Goal: Information Seeking & Learning: Learn about a topic

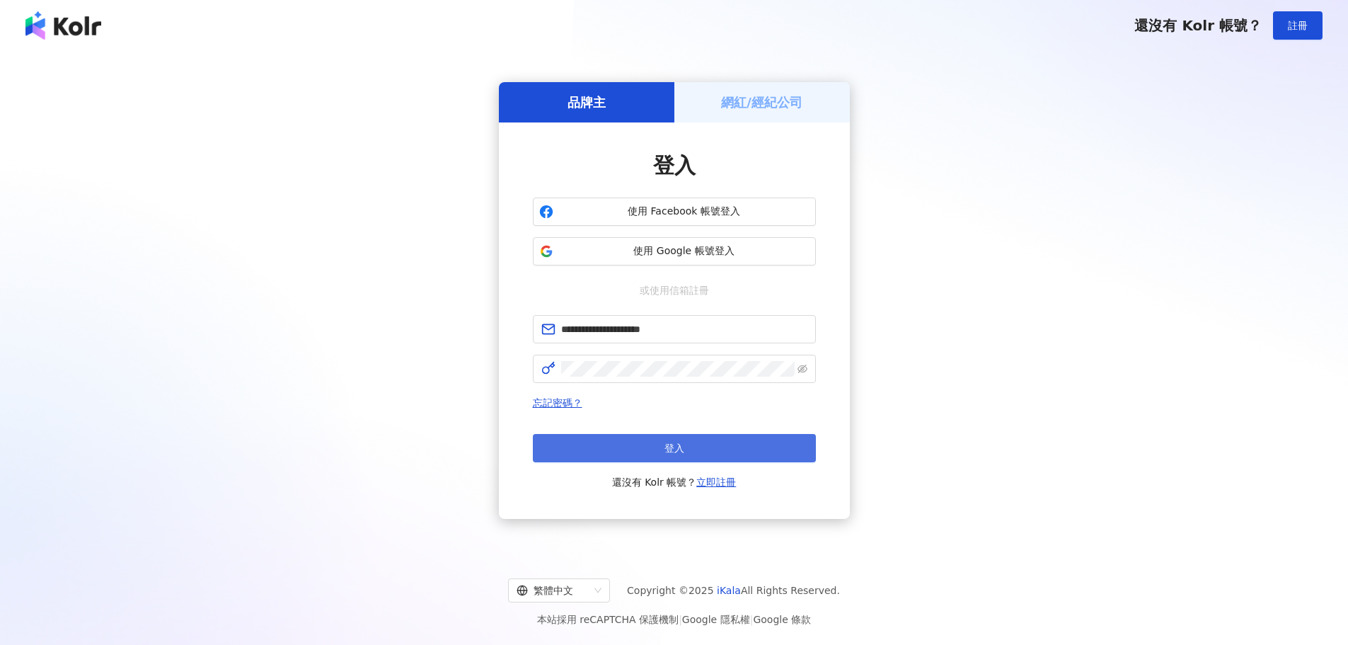
click at [705, 440] on button "登入" at bounding box center [674, 448] width 283 height 28
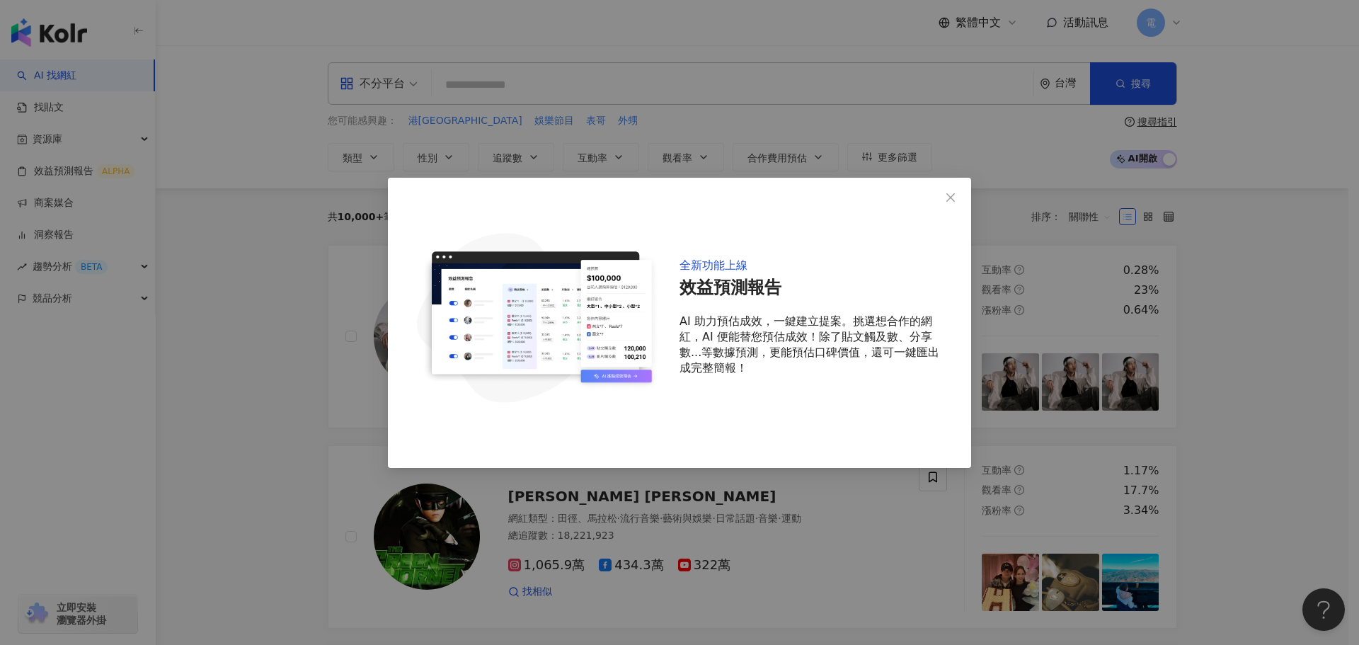
click at [1285, 142] on div "全新功能上線 效益預測報告 AI 助力預估成效，一鍵建立提案。挑選想合作的網紅，AI 便能替您預估成效！除了貼文觸及數、分享數...等數據預測，更能預估口碑價…" at bounding box center [679, 322] width 1359 height 645
click at [953, 195] on icon "close" at bounding box center [950, 197] width 8 height 8
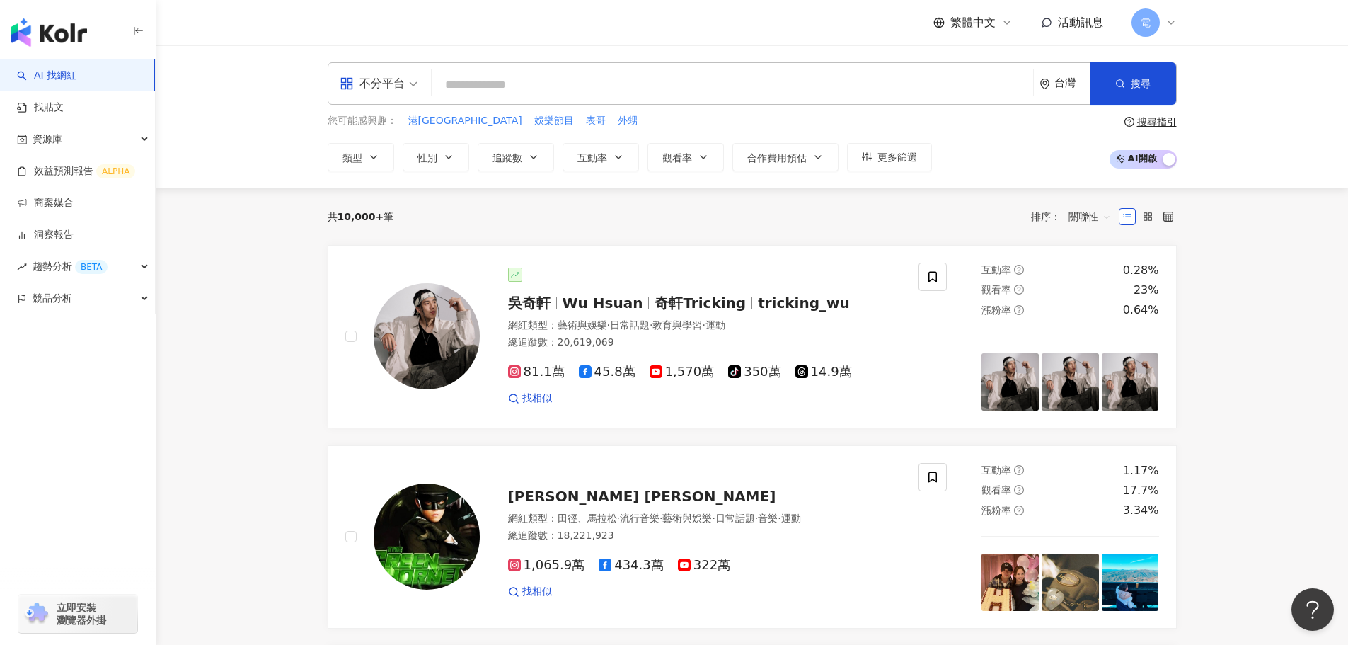
click at [1158, 30] on span "電" at bounding box center [1146, 22] width 28 height 28
click at [664, 91] on input "search" at bounding box center [732, 84] width 590 height 27
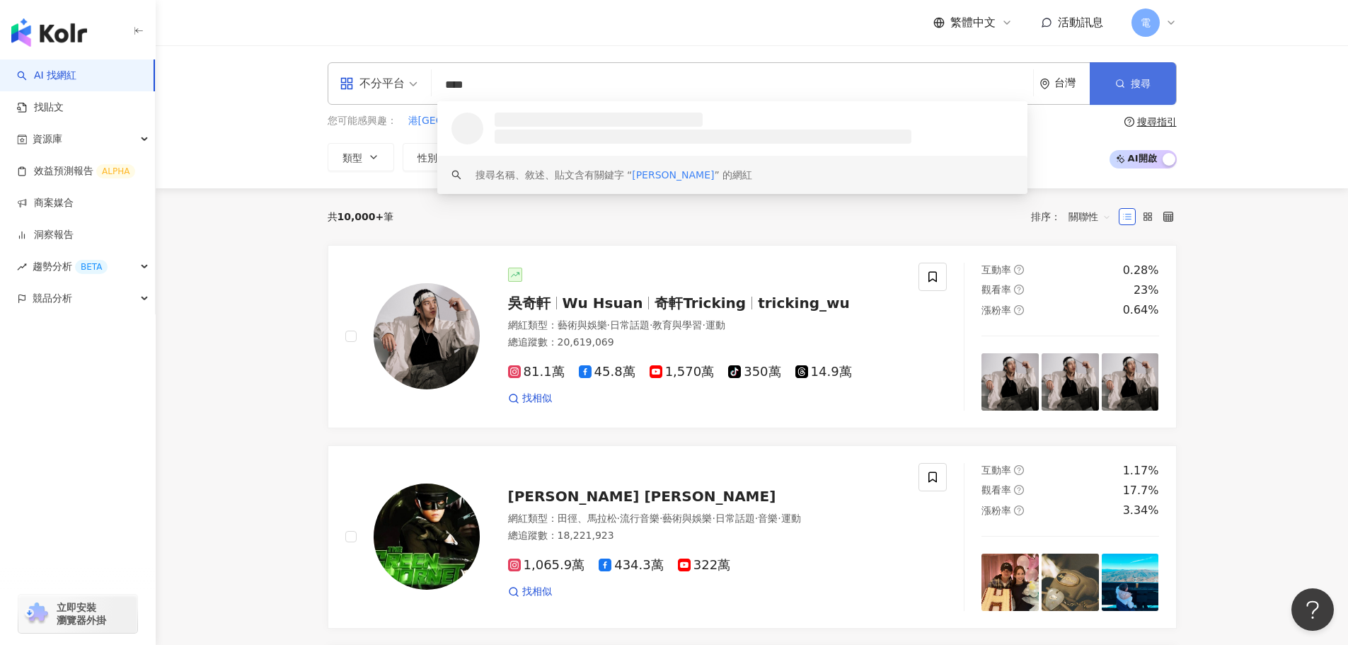
click at [1150, 87] on span "搜尋" at bounding box center [1141, 83] width 20 height 11
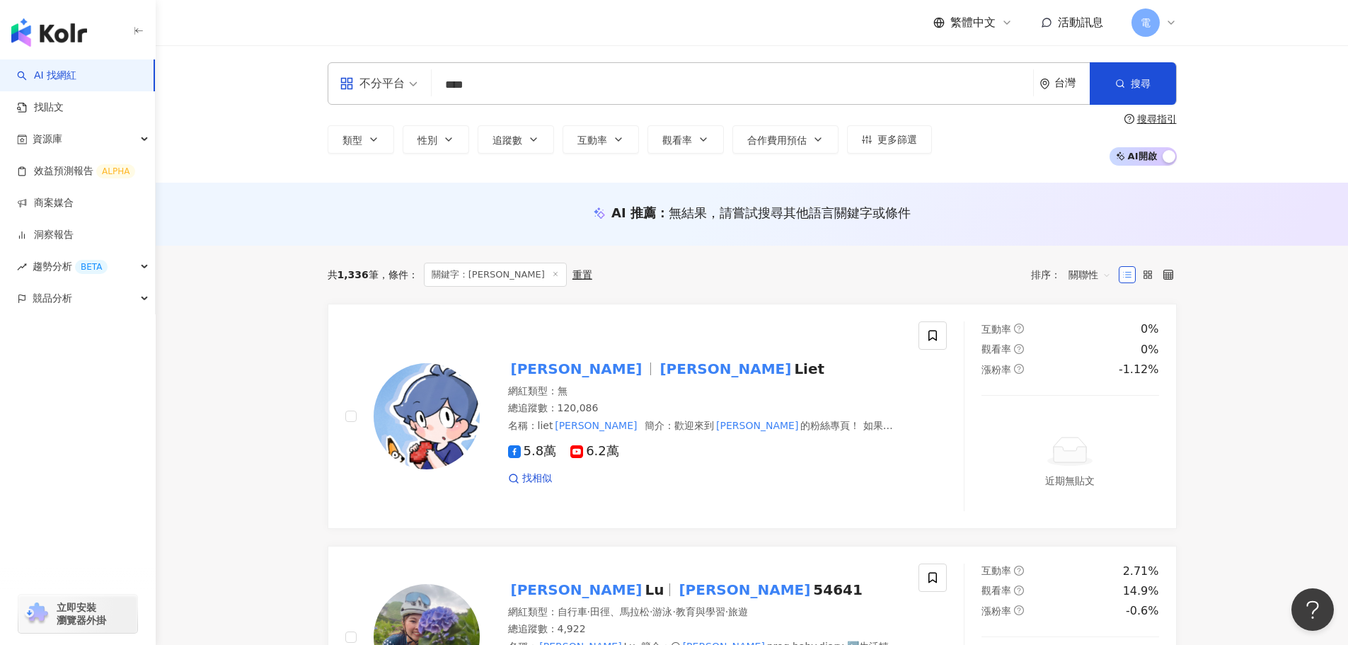
click at [548, 91] on input "****" at bounding box center [732, 84] width 590 height 27
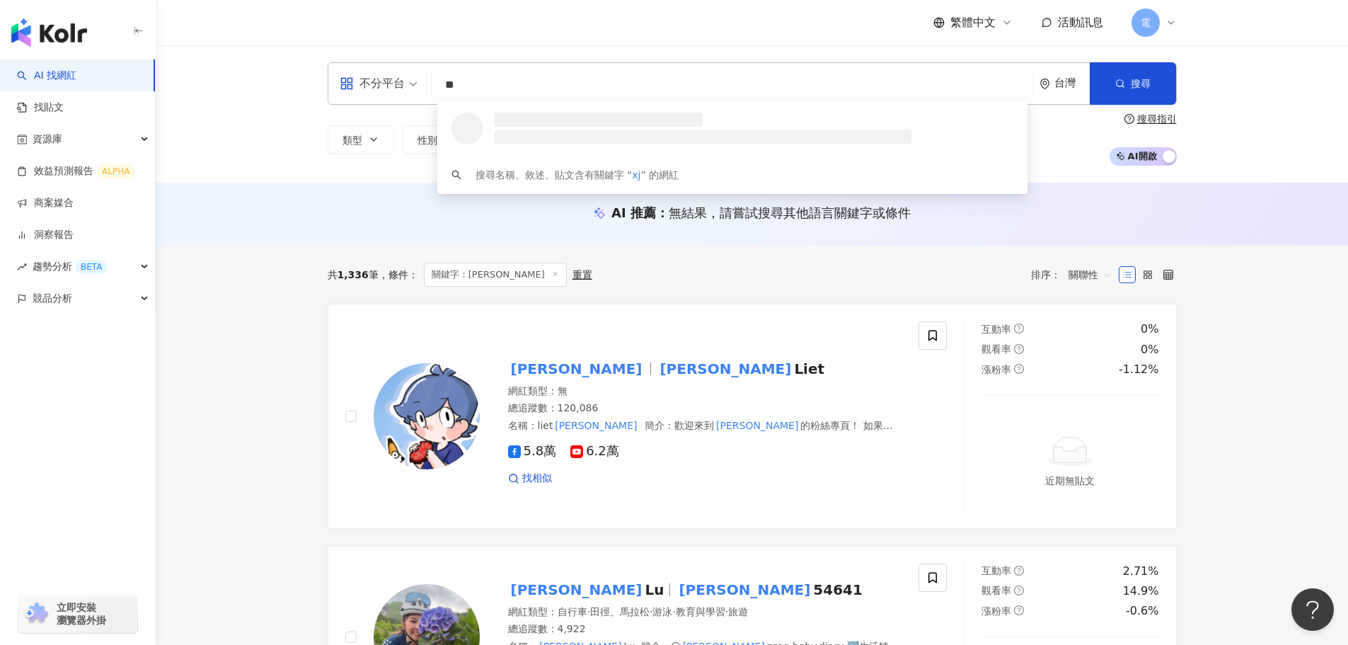
type input "*"
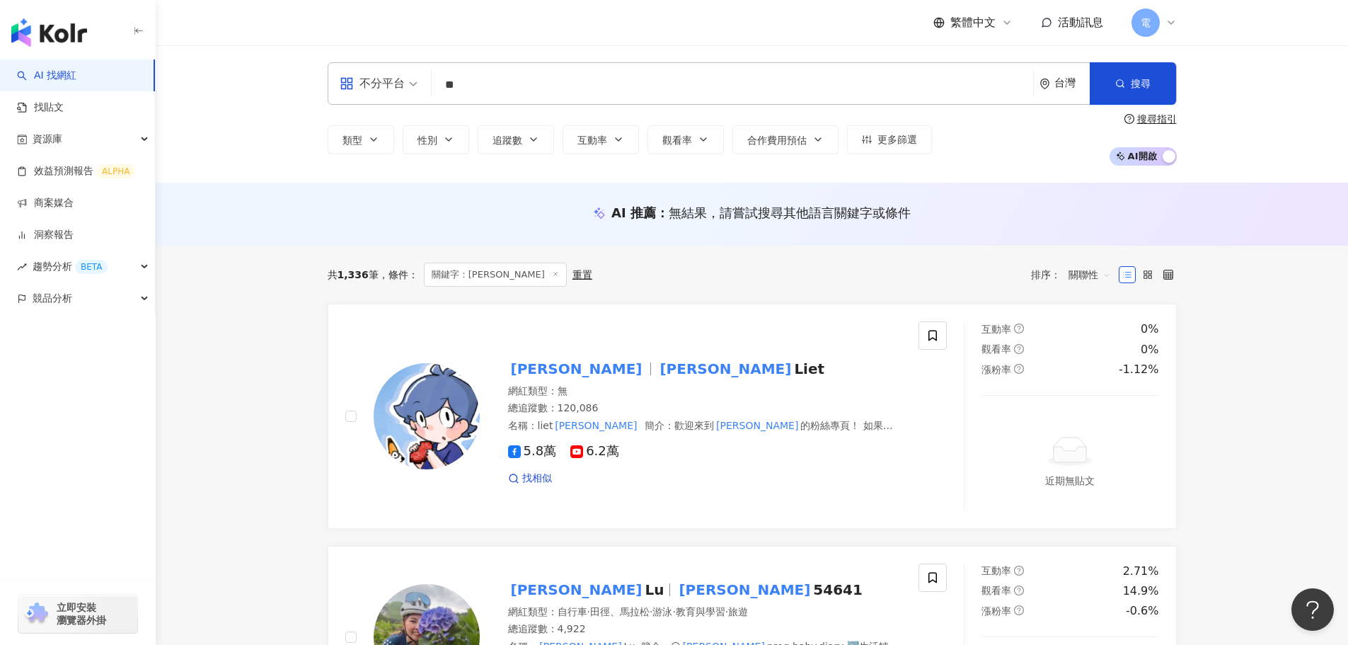
type input "**"
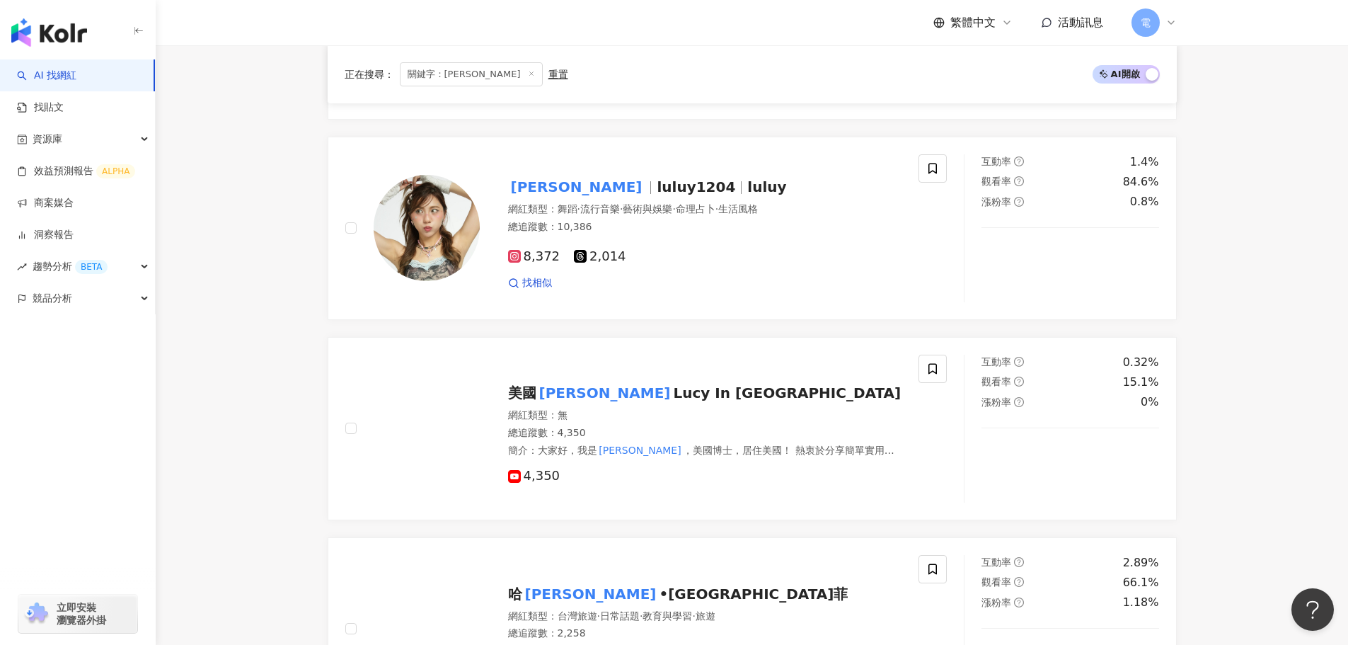
scroll to position [2618, 0]
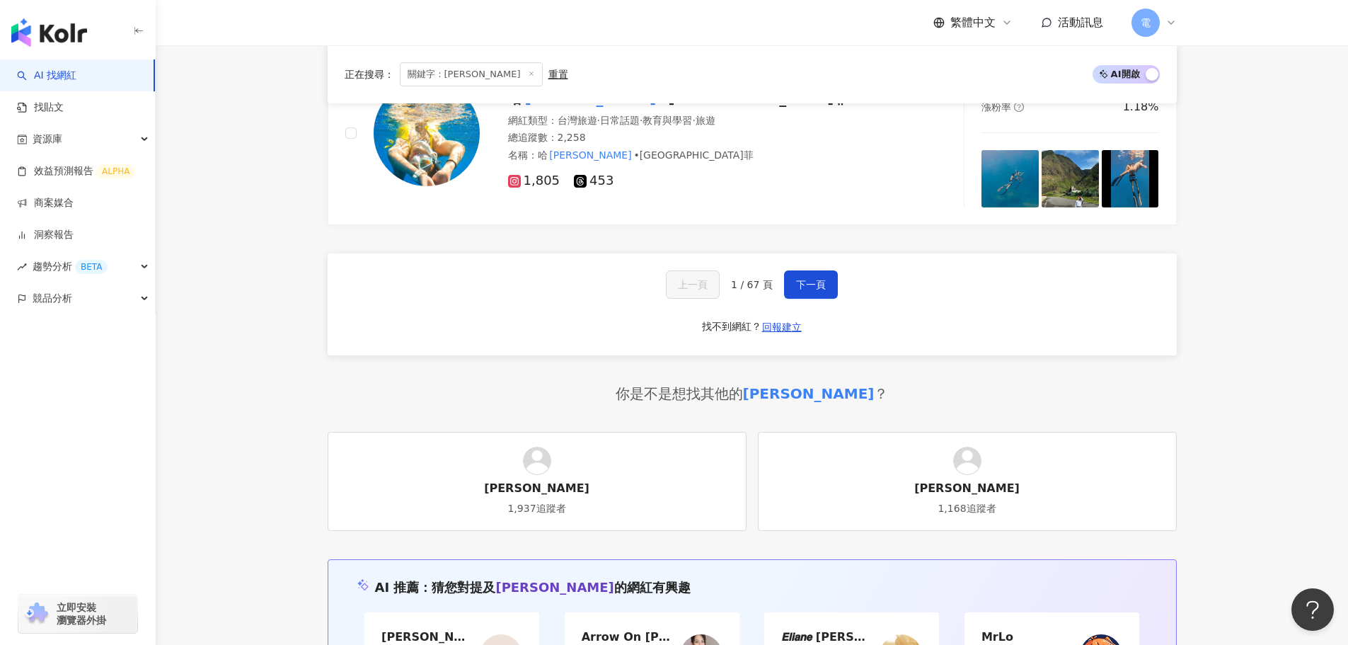
click at [1160, 16] on div "電" at bounding box center [1154, 22] width 45 height 28
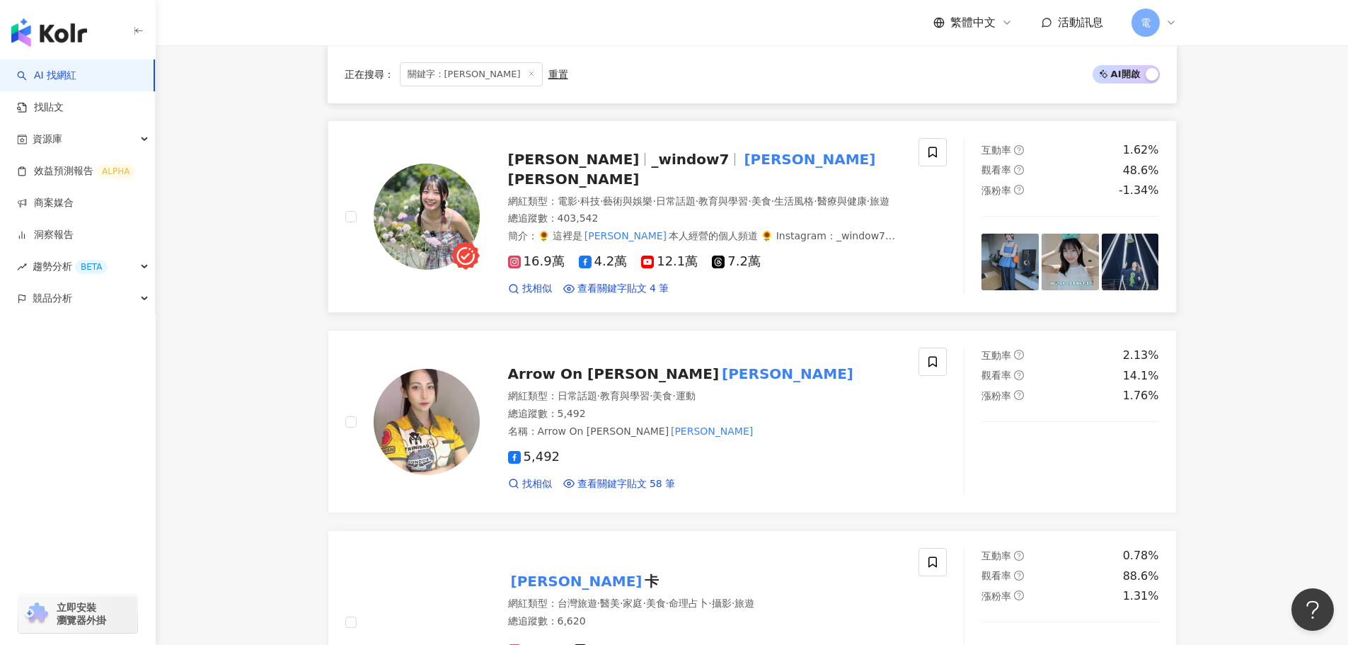
scroll to position [425, 0]
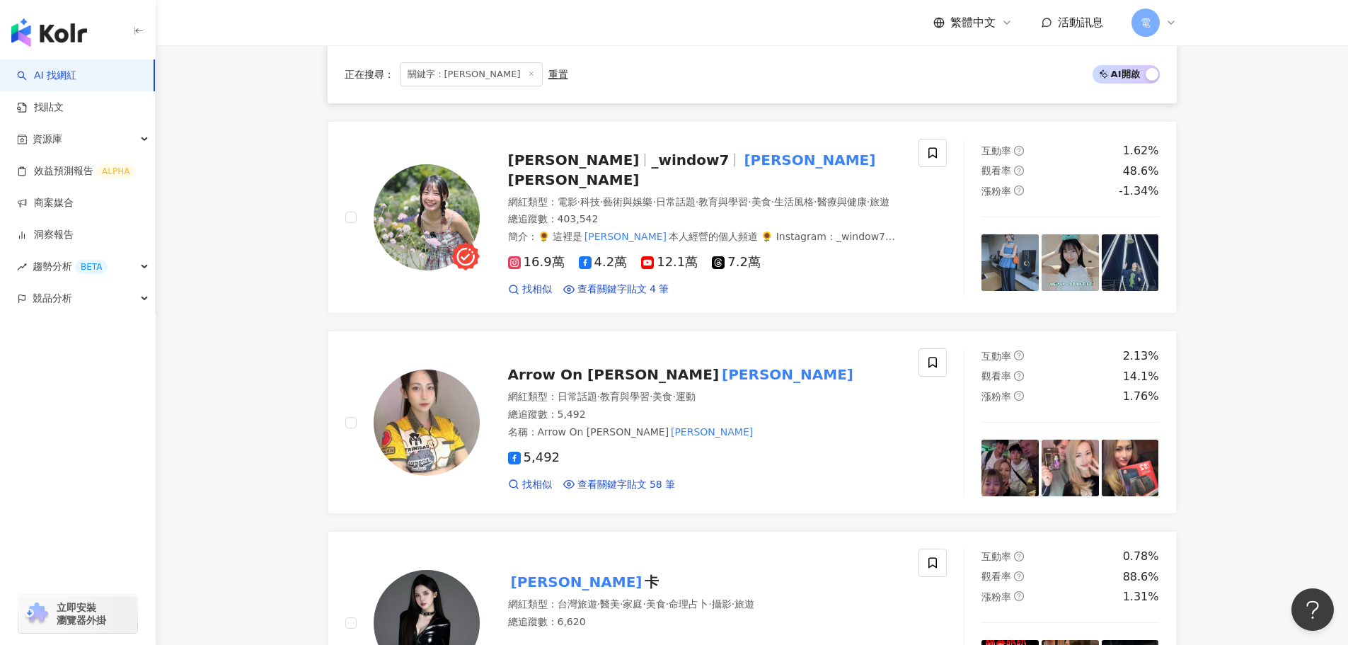
click at [1079, 24] on span "活動訊息" at bounding box center [1080, 22] width 45 height 13
click at [1144, 23] on span "電" at bounding box center [1146, 23] width 10 height 16
click at [91, 137] on div "資源庫" at bounding box center [77, 139] width 155 height 32
click at [72, 168] on link "網紅管理" at bounding box center [54, 171] width 40 height 14
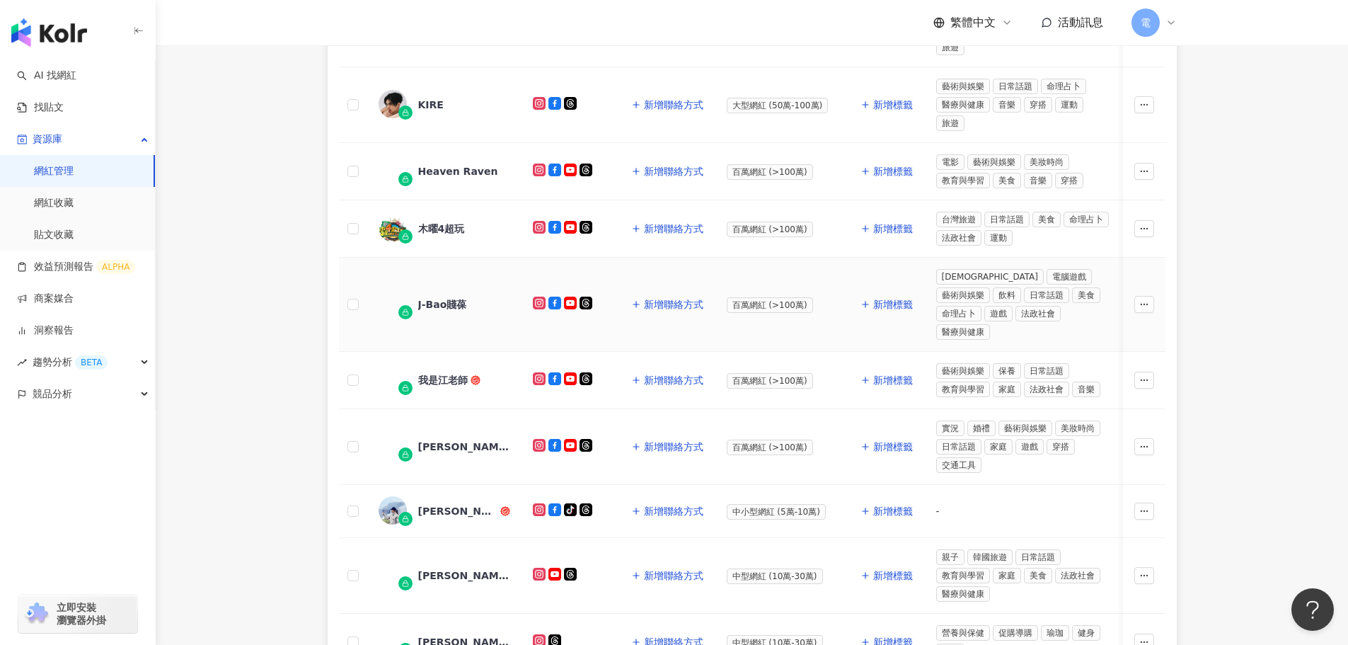
scroll to position [637, 0]
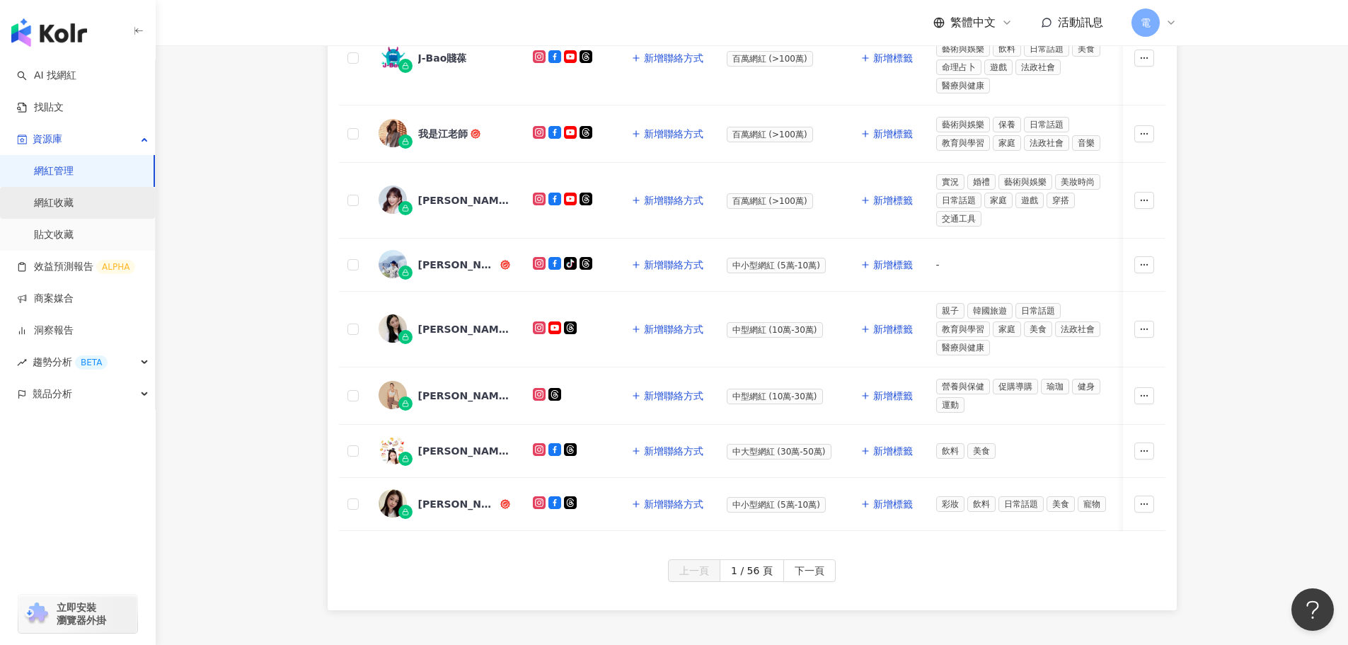
click at [74, 210] on link "網紅收藏" at bounding box center [54, 203] width 40 height 14
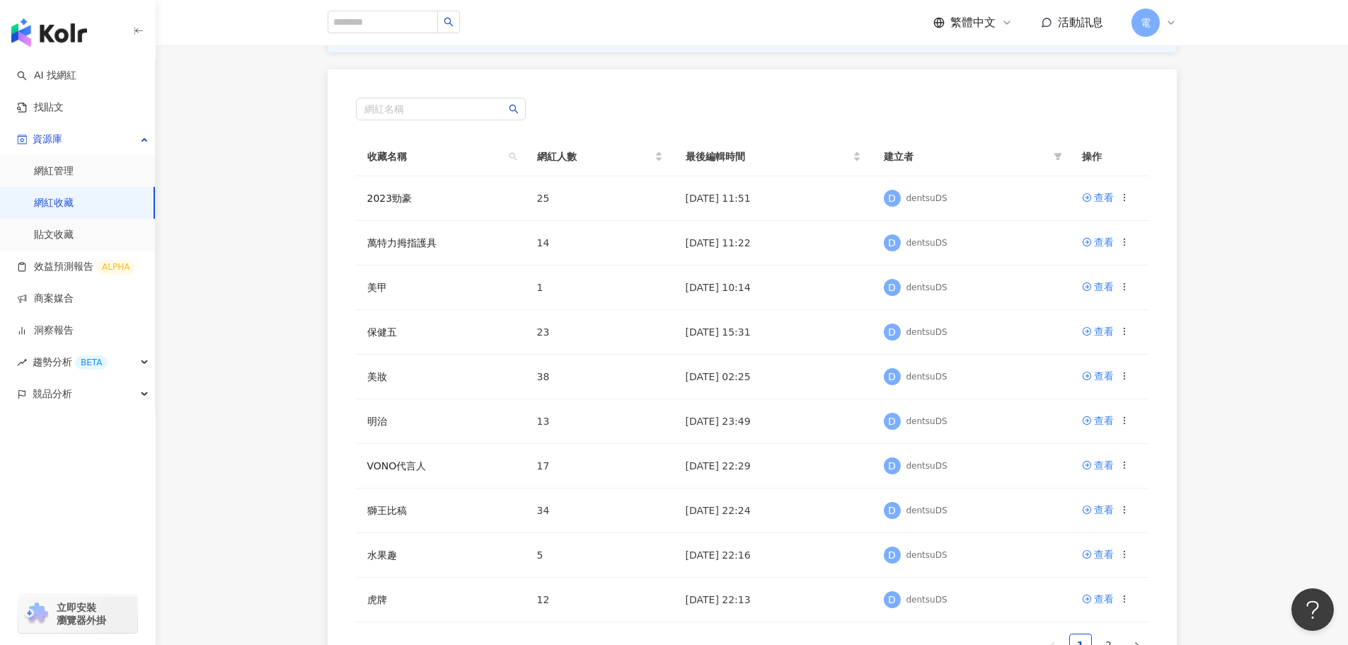
scroll to position [212, 0]
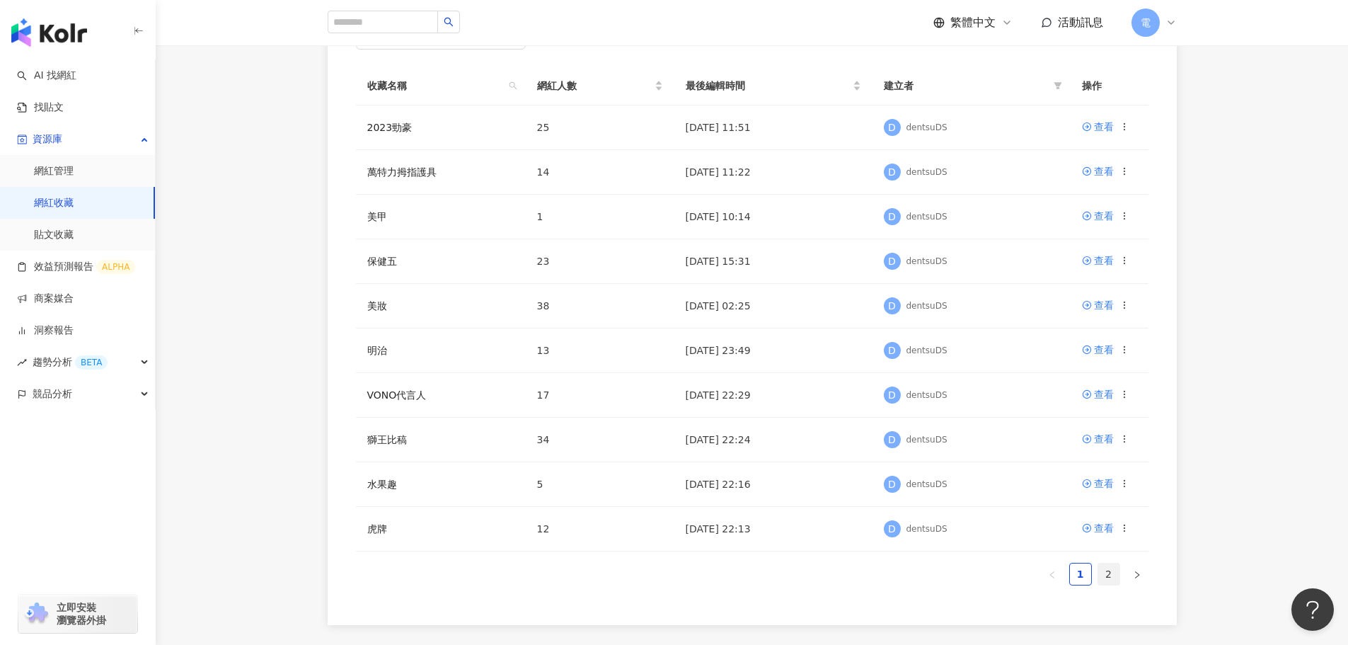
click at [1101, 572] on link "2" at bounding box center [1108, 573] width 21 height 21
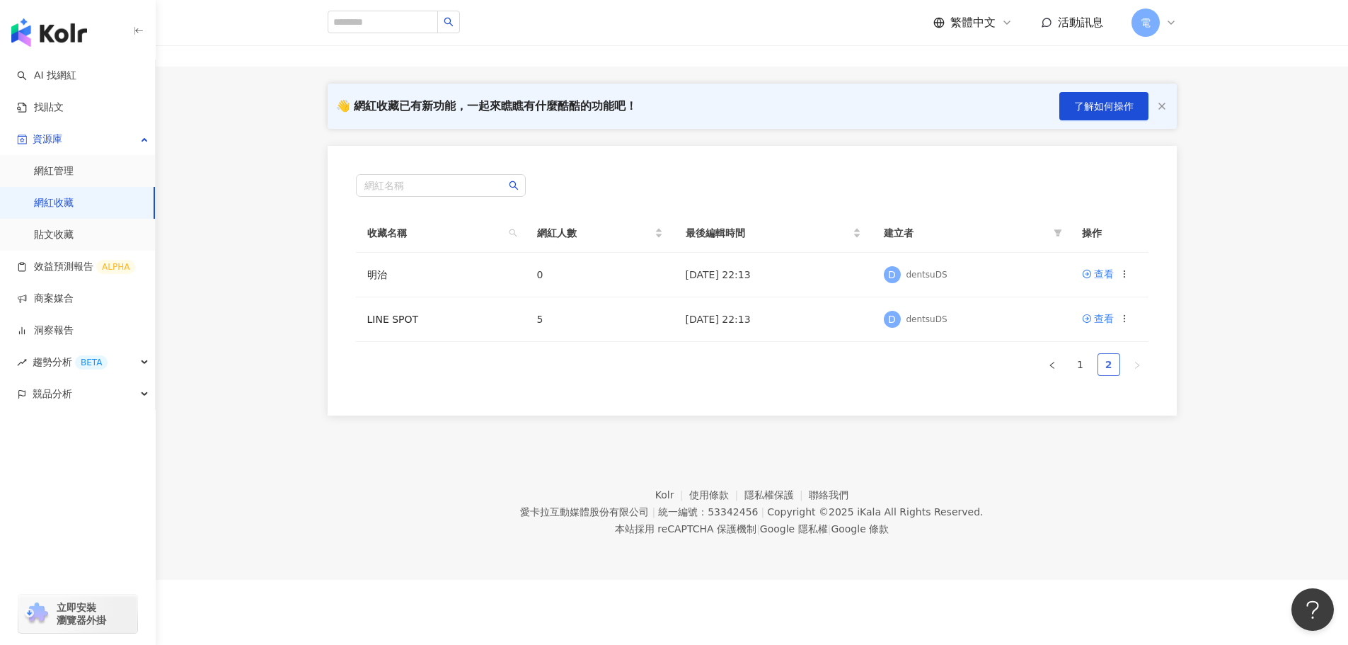
scroll to position [65, 0]
click at [1091, 360] on li "1" at bounding box center [1080, 364] width 23 height 23
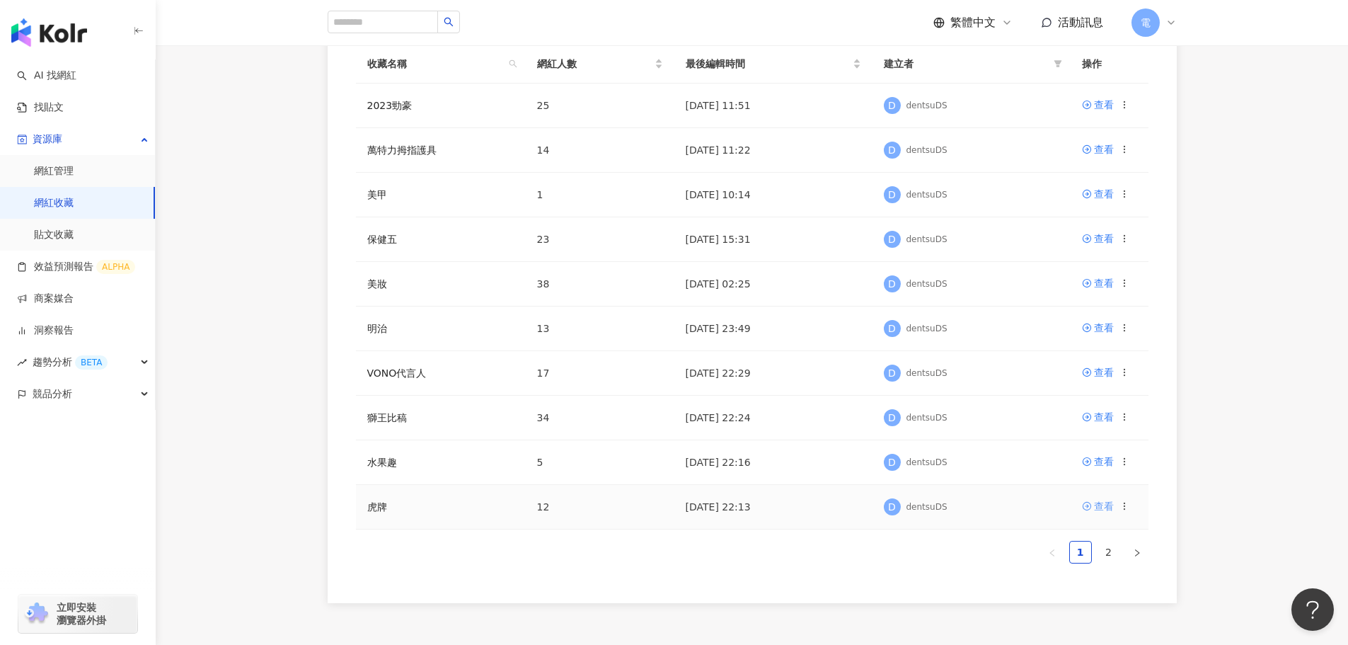
scroll to position [67, 0]
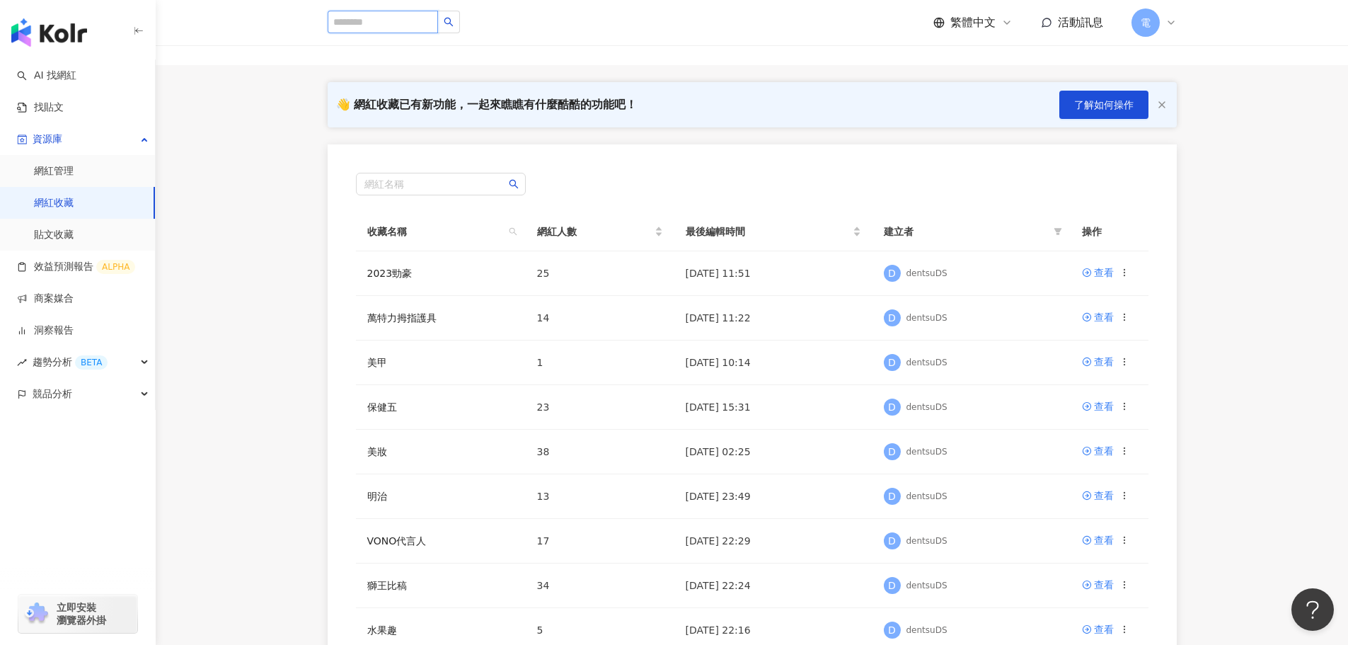
click at [405, 30] on input "search" at bounding box center [383, 22] width 110 height 23
type input "*"
paste input "***"
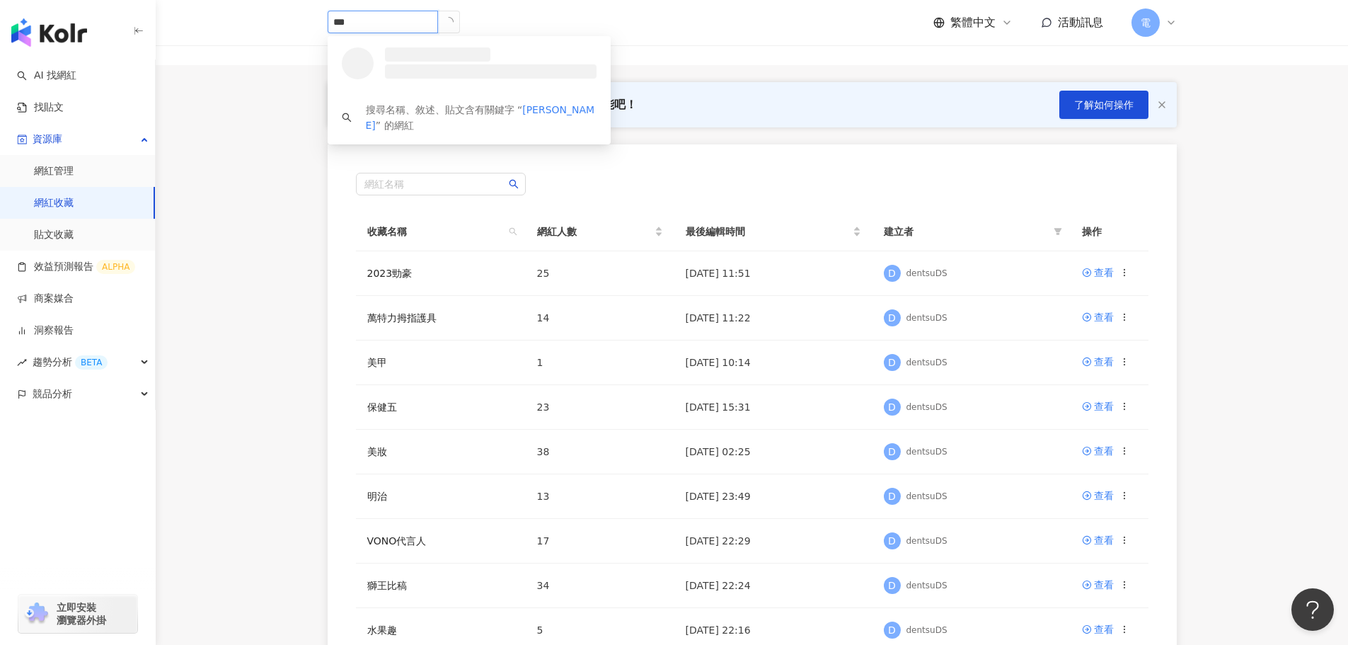
type input "***"
click at [922, 104] on div "👋 網紅收藏已有新功能，一起來瞧瞧有什麼酷酷的功能吧！ 了解如何操作" at bounding box center [752, 104] width 849 height 45
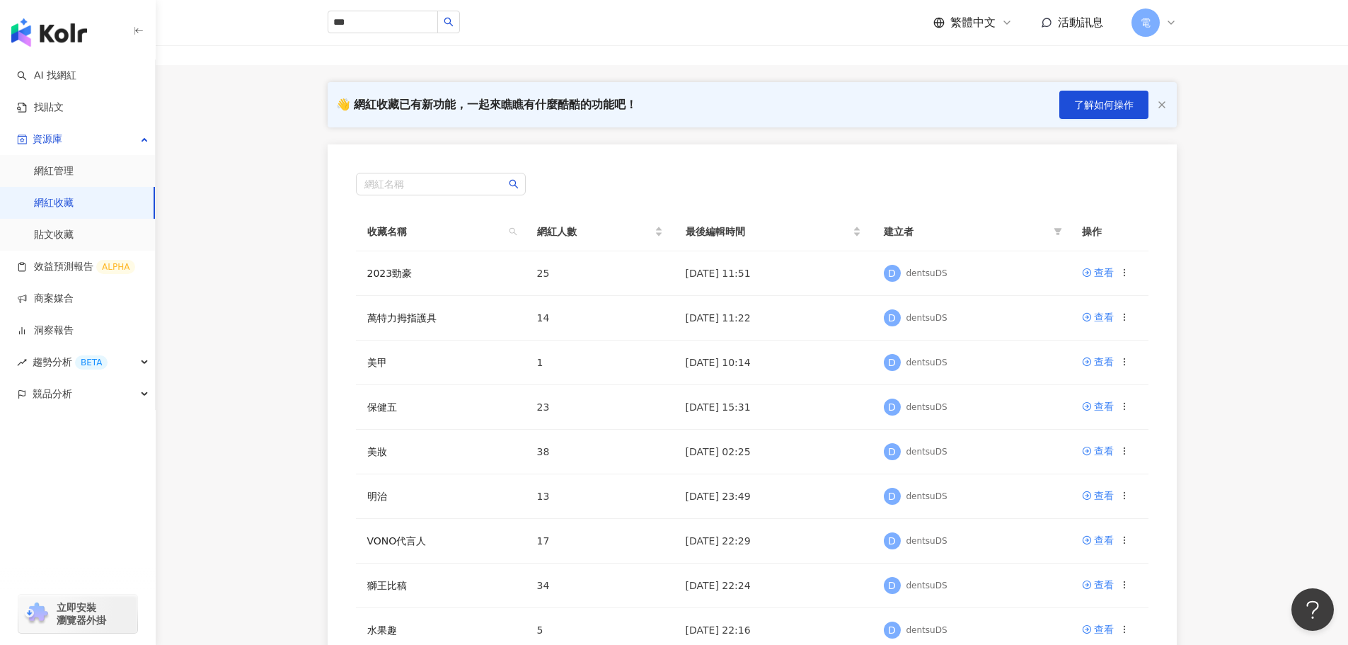
click at [69, 35] on img "button" at bounding box center [49, 32] width 76 height 28
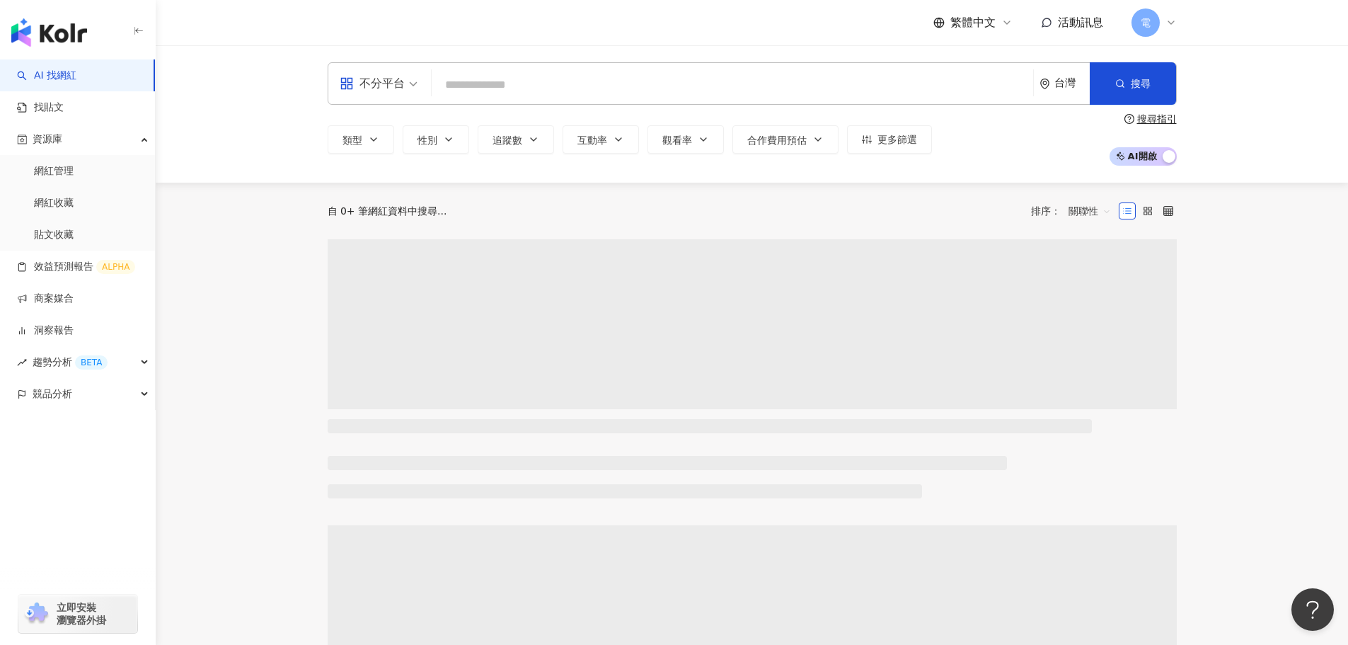
click at [631, 86] on input "search" at bounding box center [732, 84] width 590 height 27
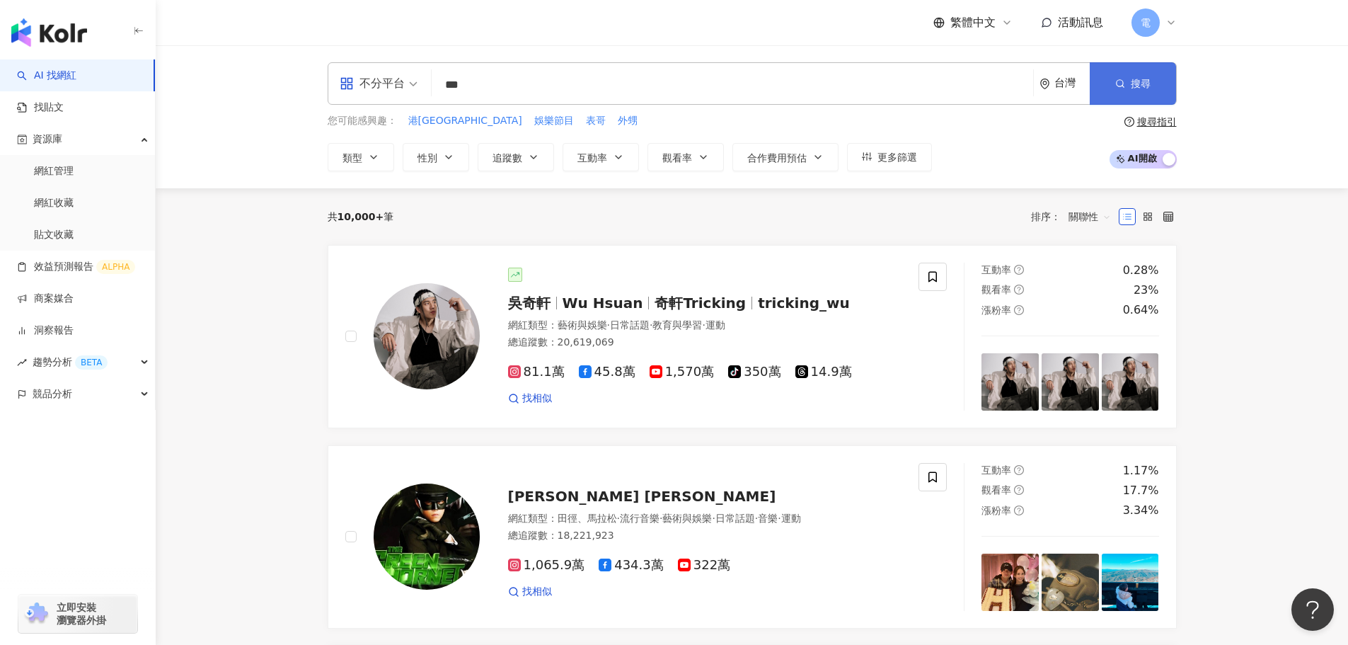
type input "***"
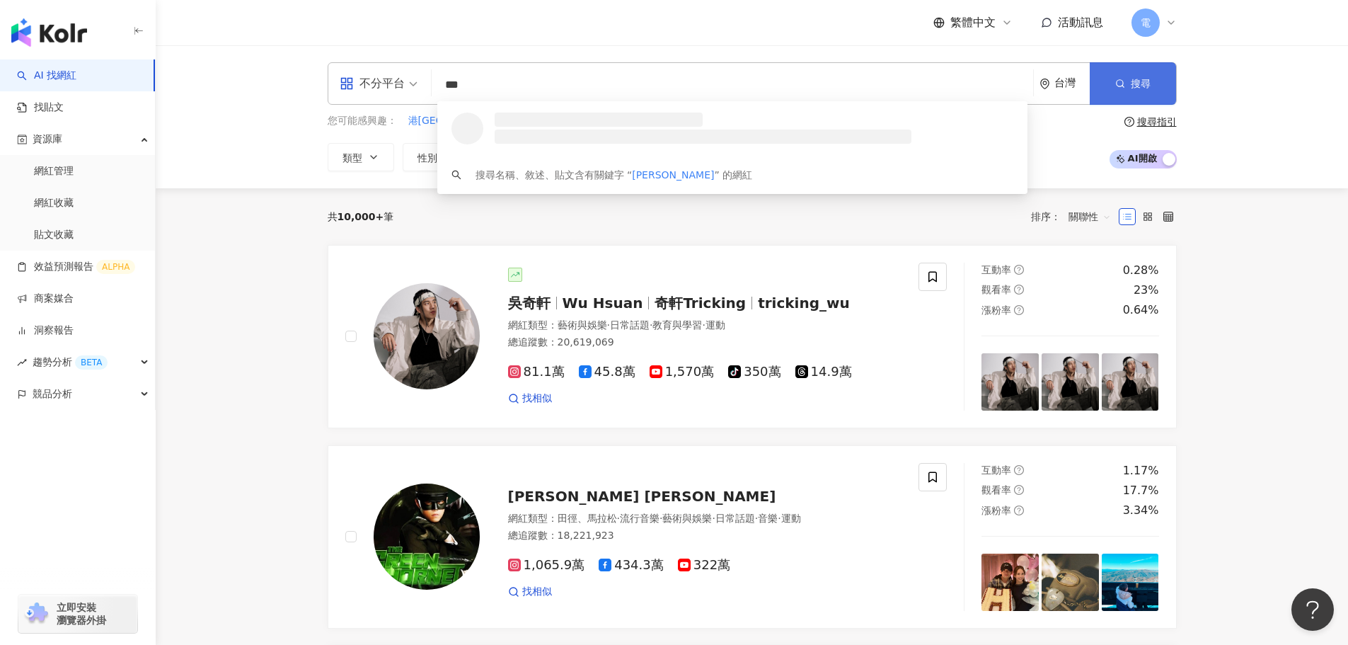
click at [1145, 88] on span "搜尋" at bounding box center [1141, 83] width 20 height 11
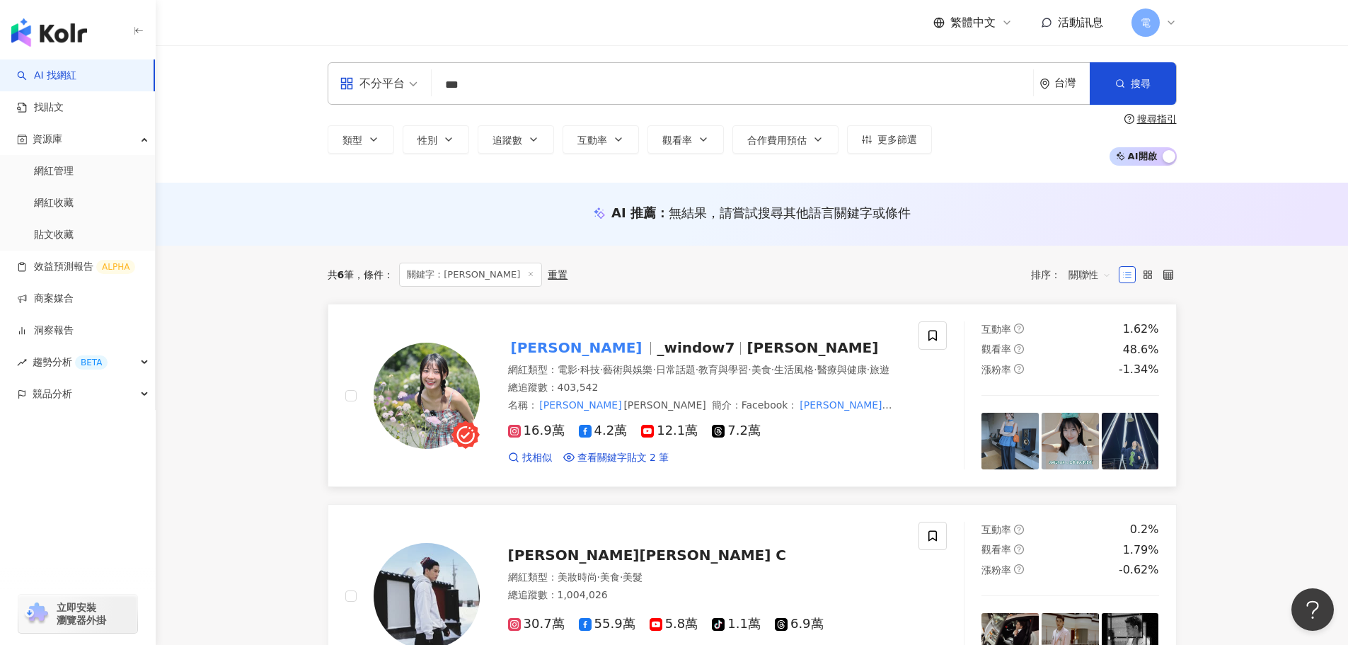
click at [657, 347] on span "_window7" at bounding box center [702, 347] width 90 height 17
click at [632, 328] on div "黃昱璇 _window7 露西Lucy 網紅類型 ： 電影 · 科技 · 藝術與娛樂 · 日常話題 · 教育與學習 · 美食 · 生活風格 · 醫療與健康 ·…" at bounding box center [691, 395] width 422 height 138
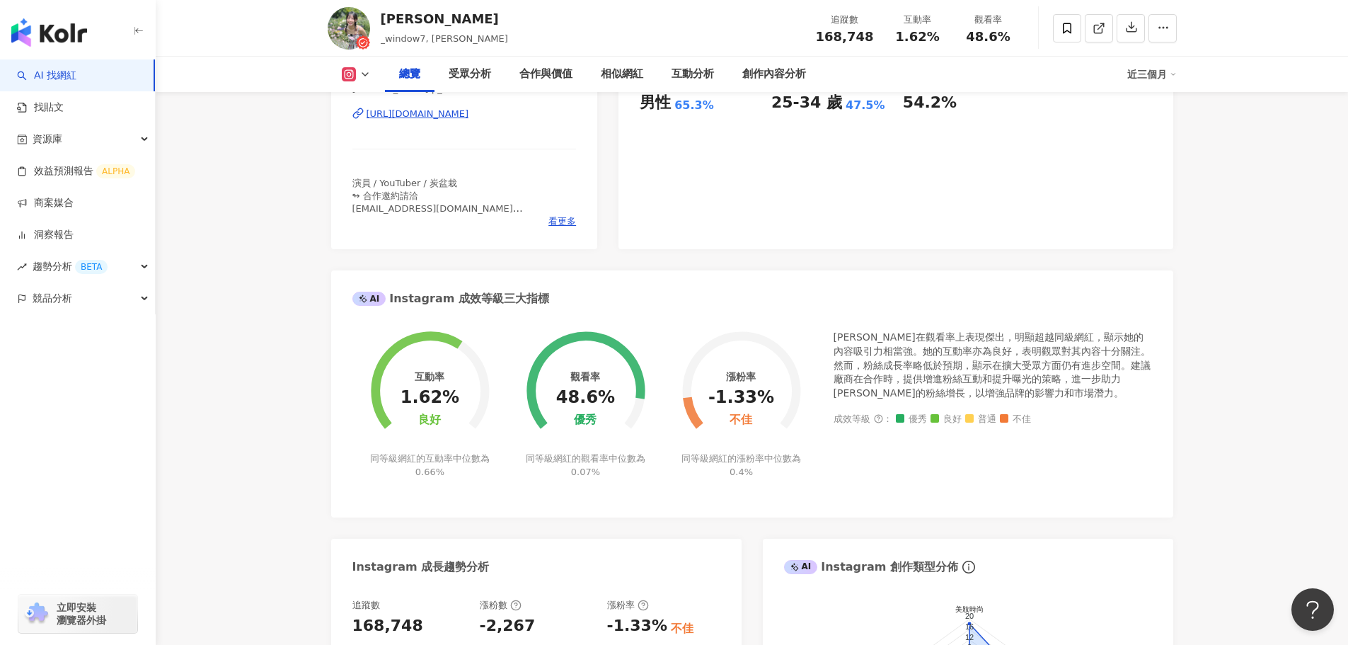
scroll to position [142, 0]
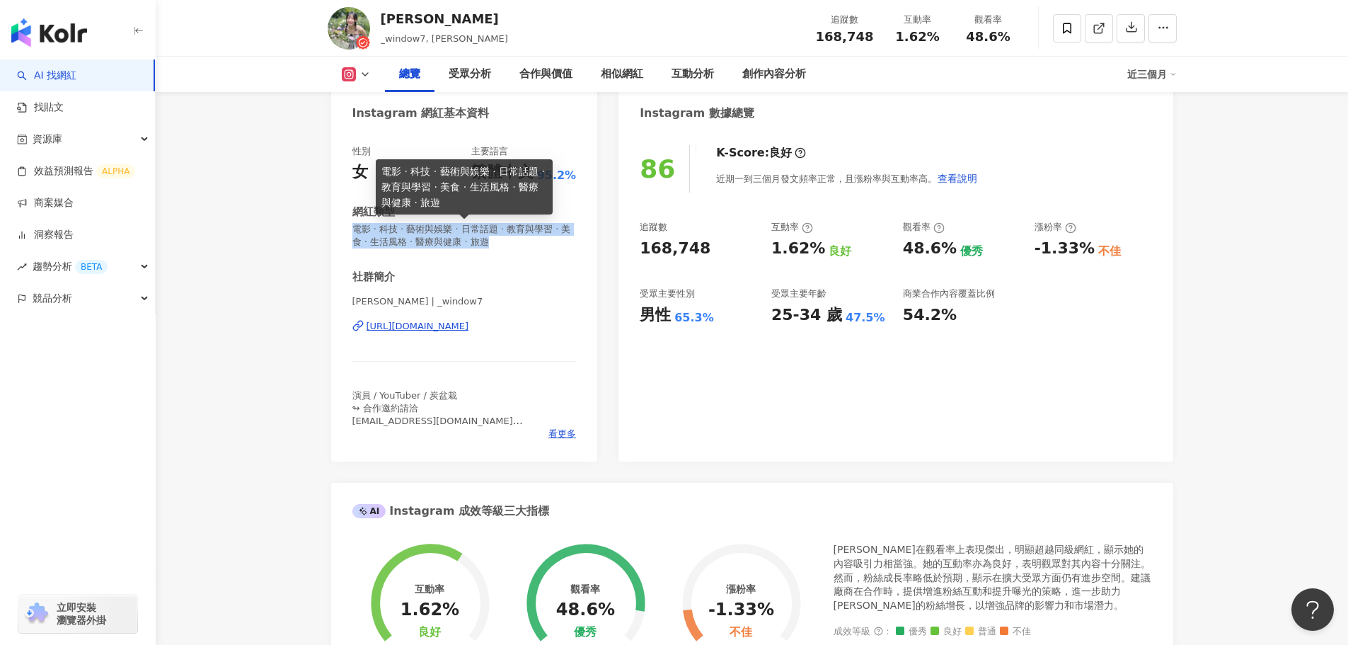
drag, startPoint x: 355, startPoint y: 227, endPoint x: 526, endPoint y: 242, distance: 171.9
click at [526, 242] on span "電影 · 科技 · 藝術與娛樂 · 日常話題 · 教育與學習 · 美食 · 生活風格 · 醫療與健康 · 旅遊" at bounding box center [464, 235] width 224 height 25
copy span "電影 · 科技 · 藝術與娛樂 · 日常話題 · 教育與學習 · 美食 · 生活風格 · 醫療與健康 · 旅遊"
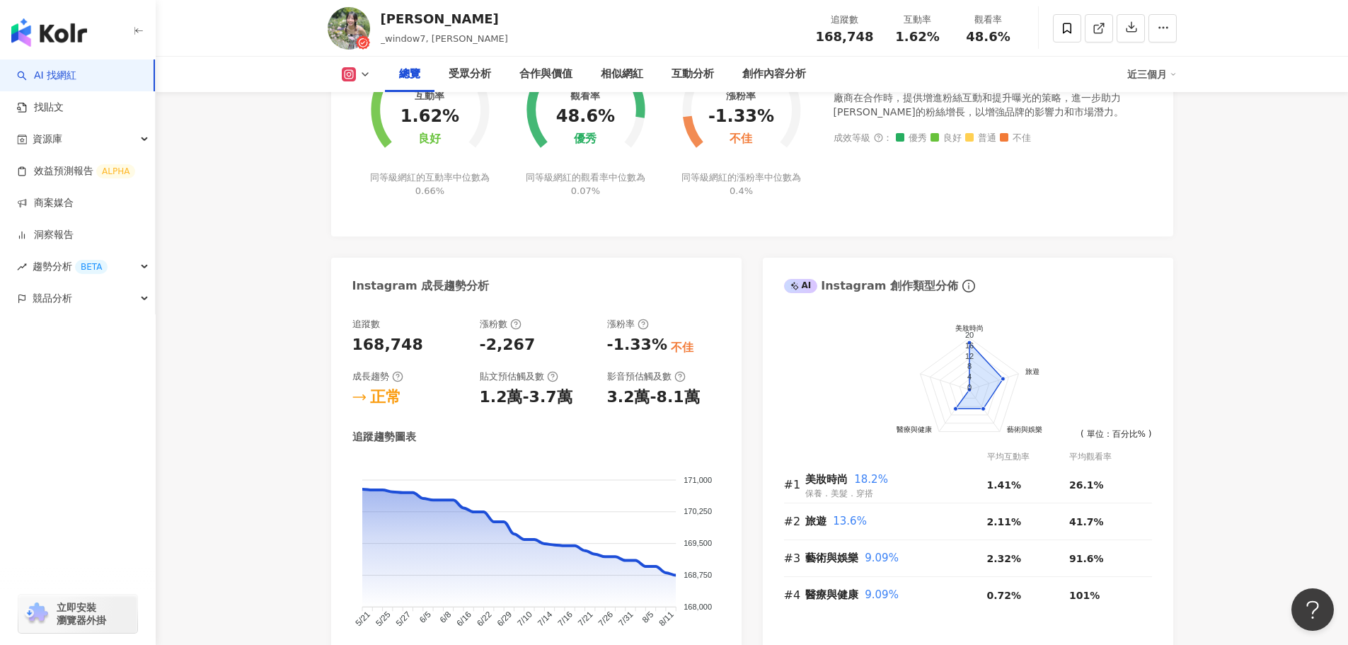
scroll to position [778, 0]
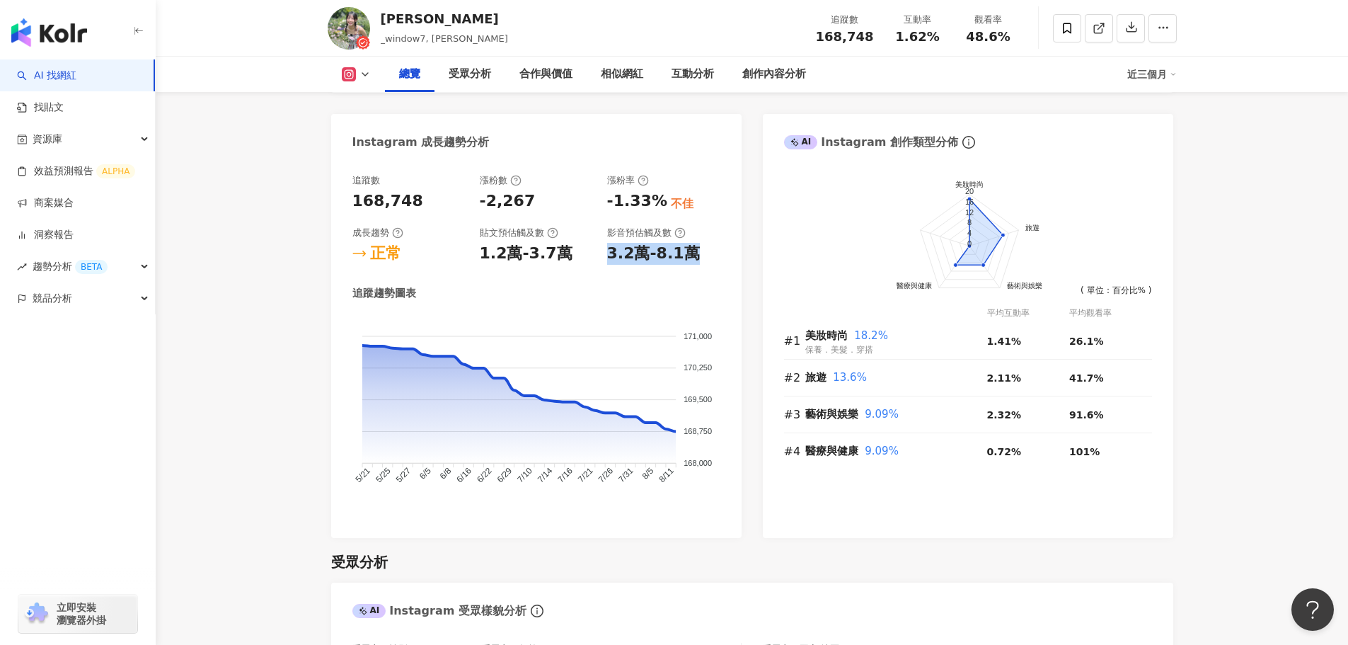
drag, startPoint x: 603, startPoint y: 255, endPoint x: 726, endPoint y: 255, distance: 123.1
click at [726, 255] on div "追蹤數 168,748 漲粉數 -2,267 漲粉率 -1.33% 不佳 成長趨勢 正常 貼文預估觸及數 1.2萬-3.7萬 影音預估觸及數 3.2萬-8.1…" at bounding box center [536, 349] width 410 height 378
copy div "3.2萬-8.1萬"
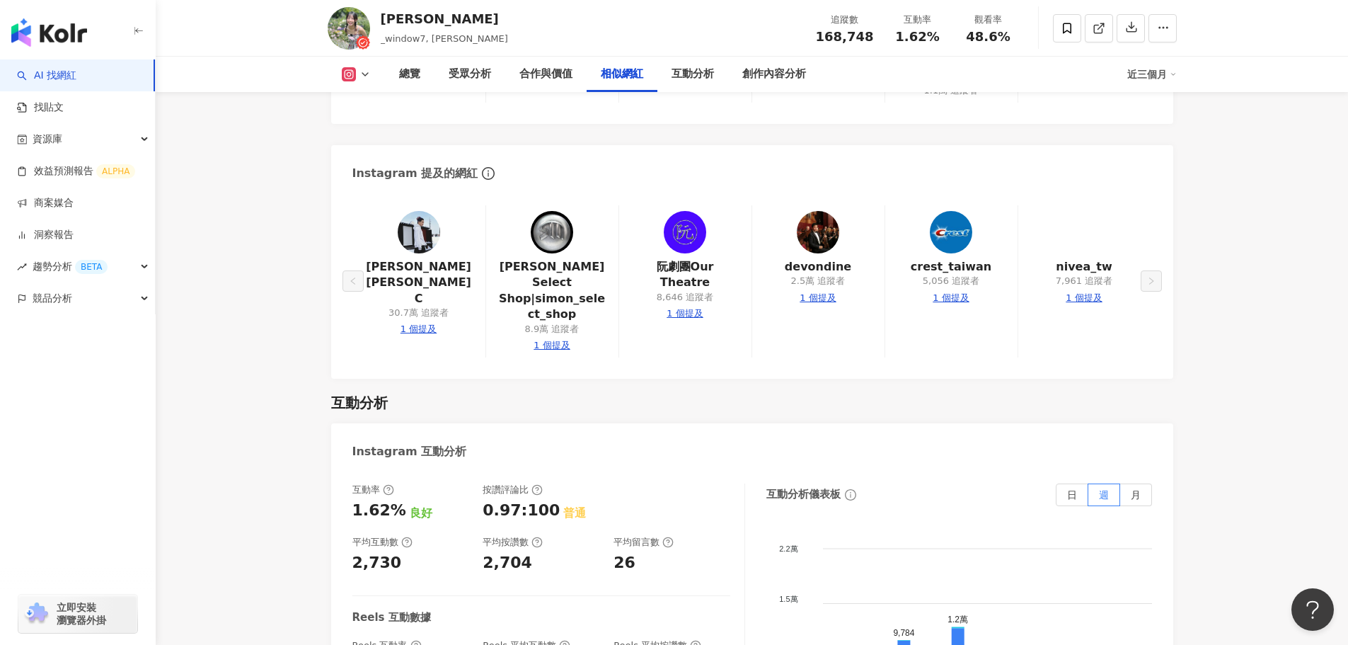
scroll to position [2901, 0]
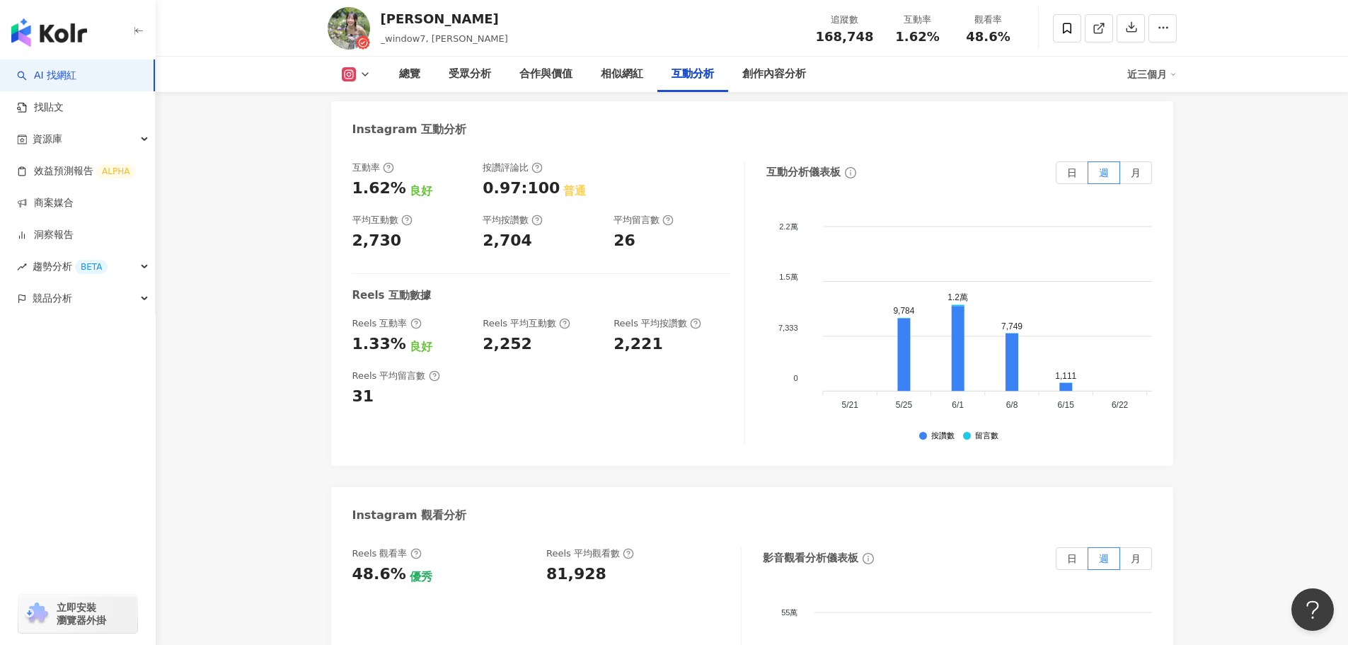
click at [517, 333] on div "2,252" at bounding box center [508, 344] width 50 height 22
copy div "2,252"
click at [362, 333] on div "1.33%" at bounding box center [379, 344] width 54 height 22
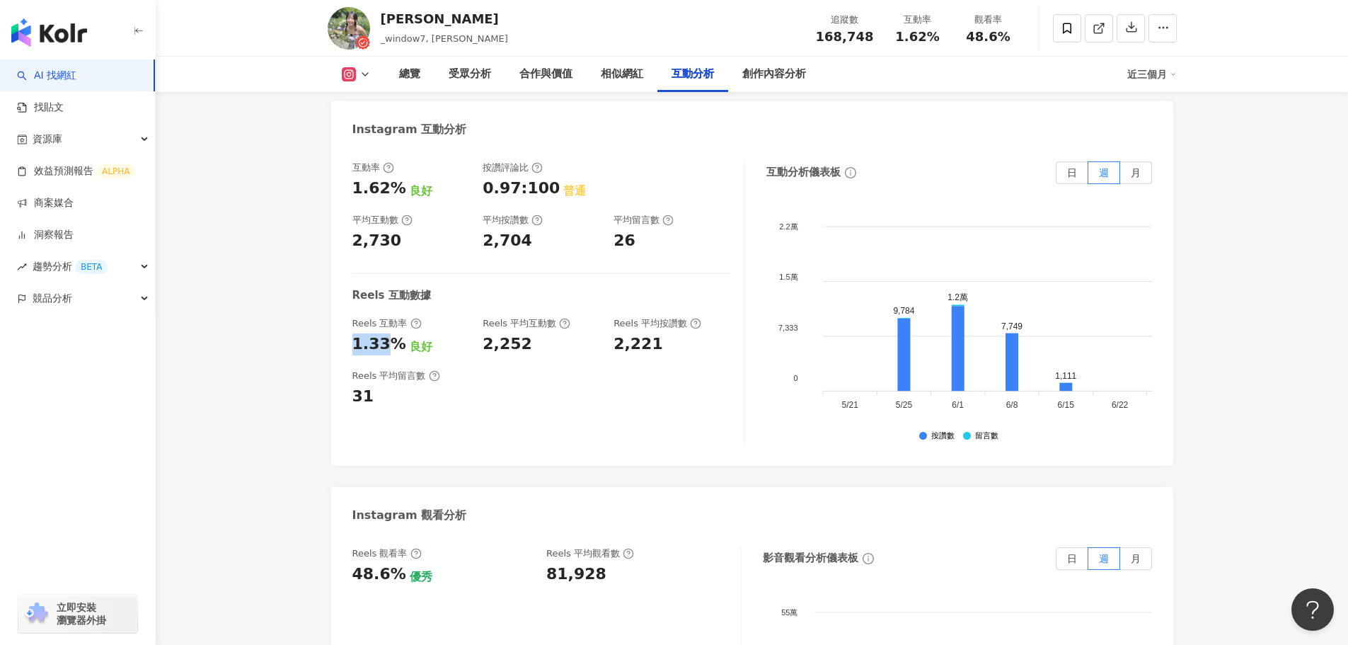
click at [371, 333] on div "1.33%" at bounding box center [379, 344] width 54 height 22
drag, startPoint x: 402, startPoint y: 141, endPoint x: 311, endPoint y: 151, distance: 91.2
copy div "1.62%"
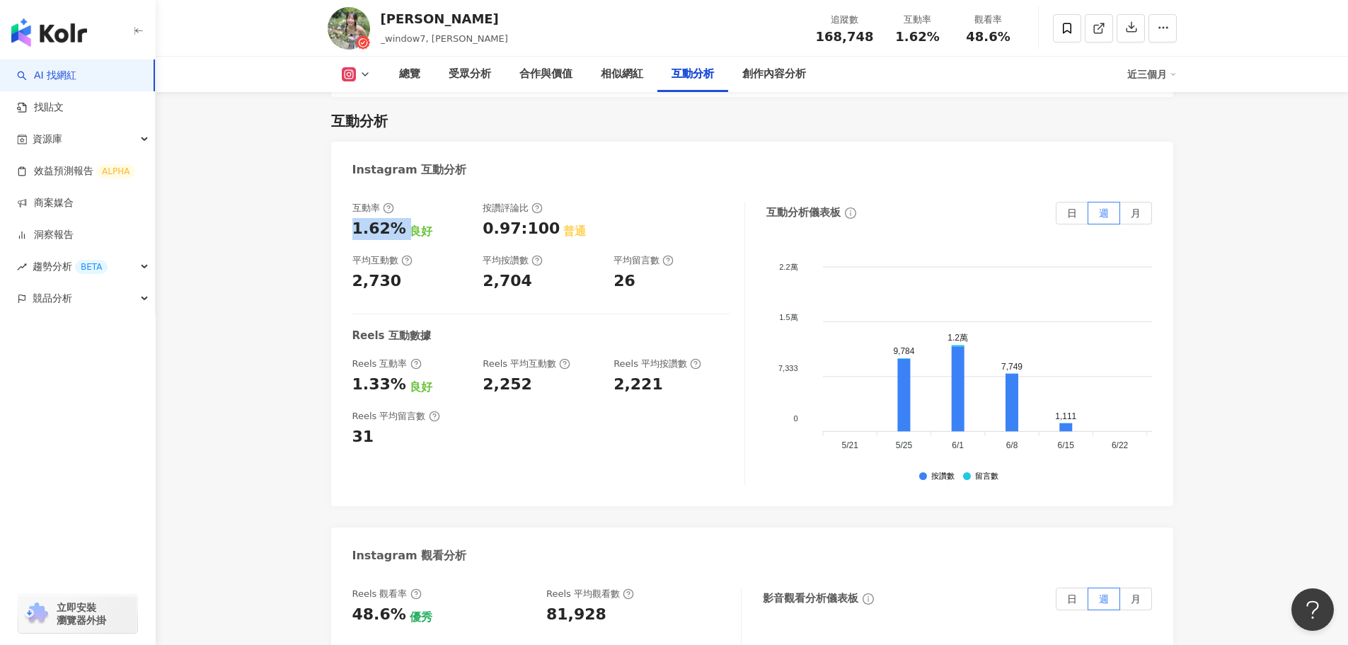
scroll to position [2831, 0]
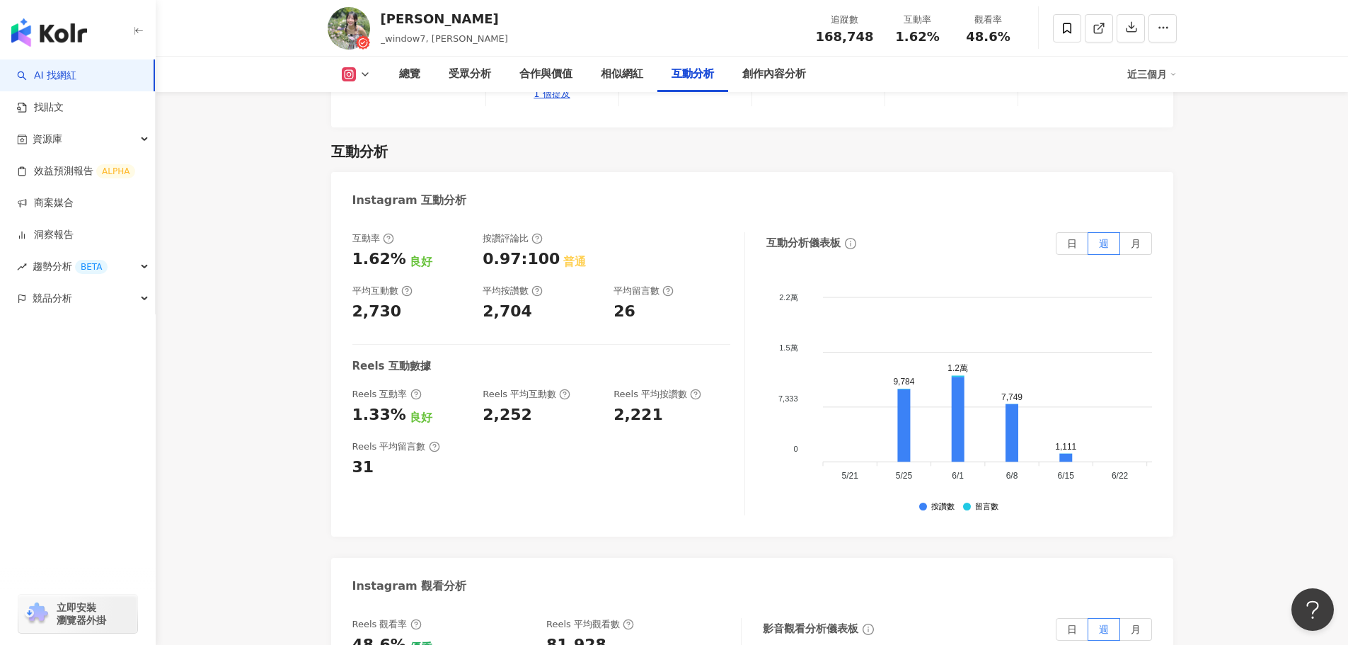
click at [370, 21] on div "黃昱璇 _window7, 露西Lucy 追蹤數 168,748 互動率 1.62% 觀看率 48.6%" at bounding box center [752, 28] width 906 height 56
click at [364, 72] on icon at bounding box center [364, 74] width 11 height 11
click at [367, 108] on button "Instagram" at bounding box center [378, 101] width 85 height 20
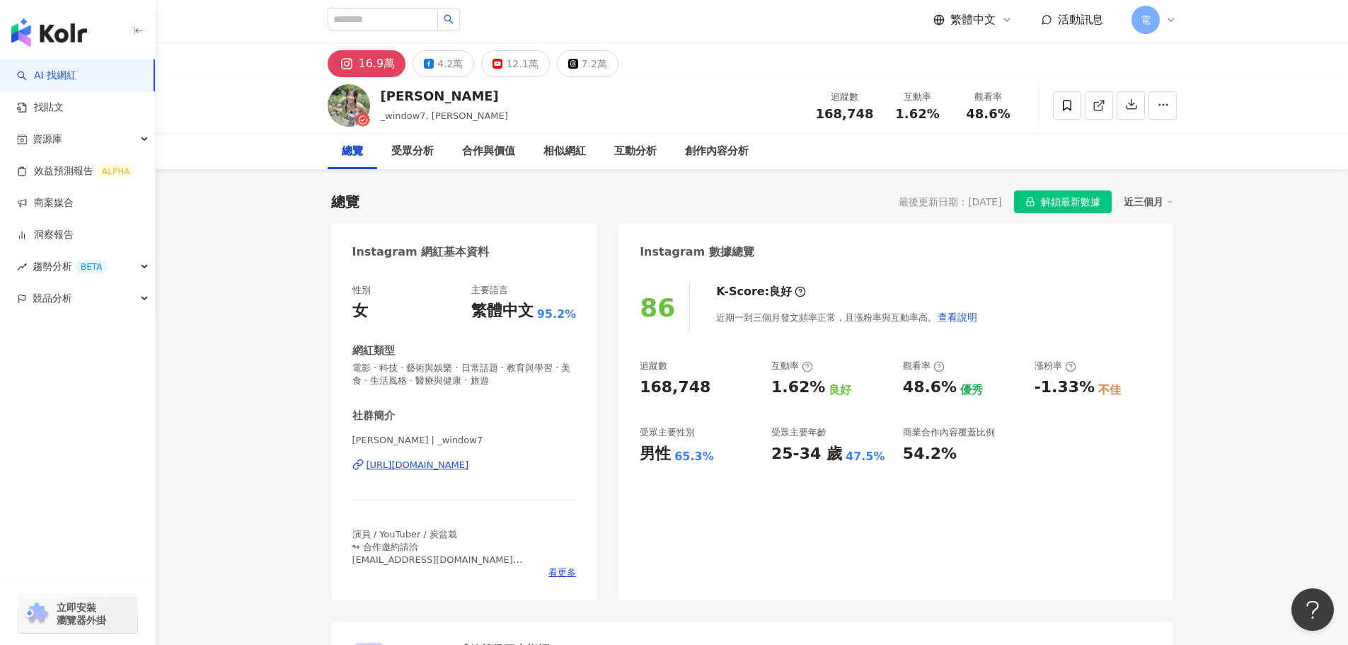
scroll to position [0, 0]
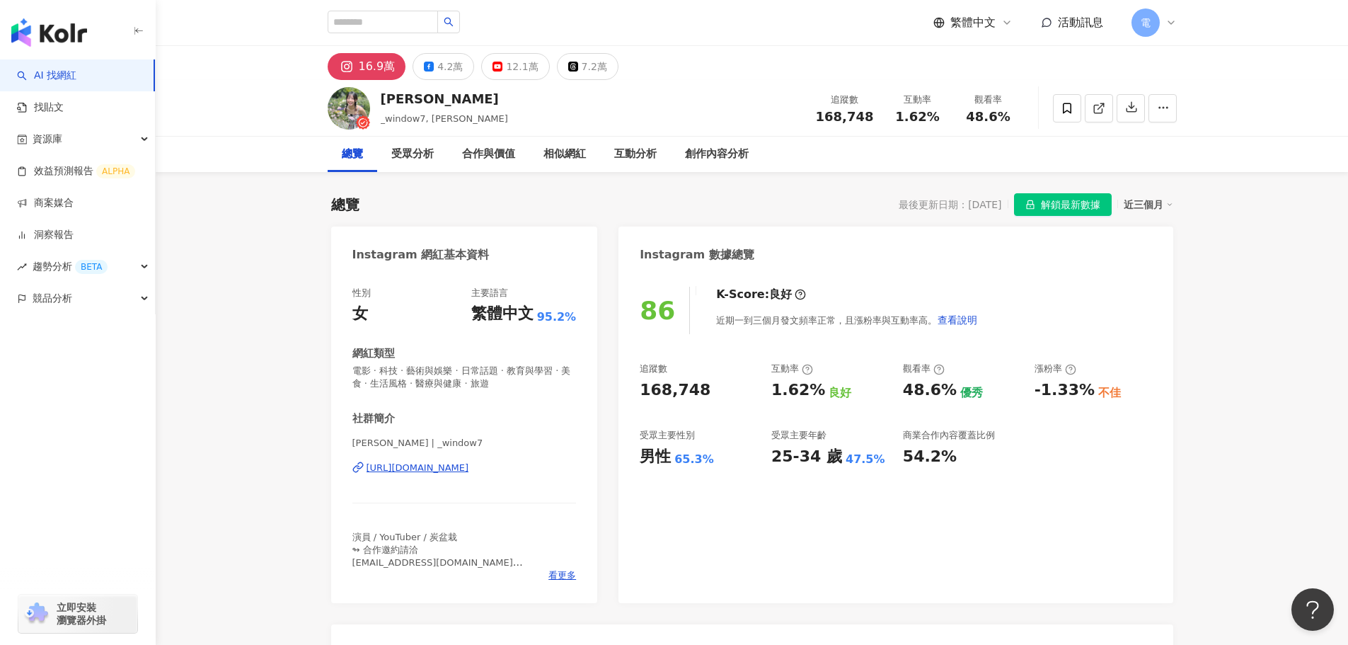
click at [371, 74] on div "16.9萬" at bounding box center [377, 67] width 37 height 20
click at [563, 468] on div "https://www.instagram.com/_window7/" at bounding box center [464, 467] width 224 height 13
click at [1163, 209] on div "近三個月" at bounding box center [1149, 204] width 50 height 18
click at [1162, 254] on link "近六個月" at bounding box center [1155, 262] width 40 height 16
click at [1160, 267] on div "Instagram 數據總覽" at bounding box center [895, 249] width 554 height 46
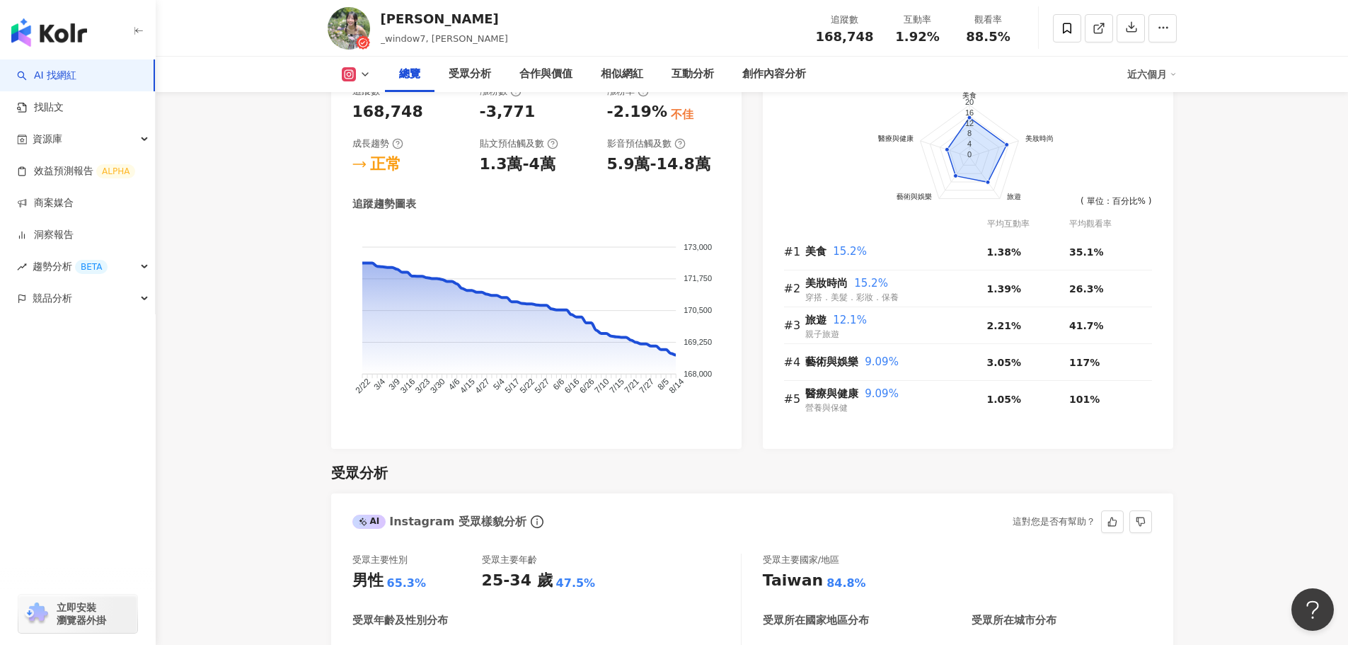
scroll to position [849, 0]
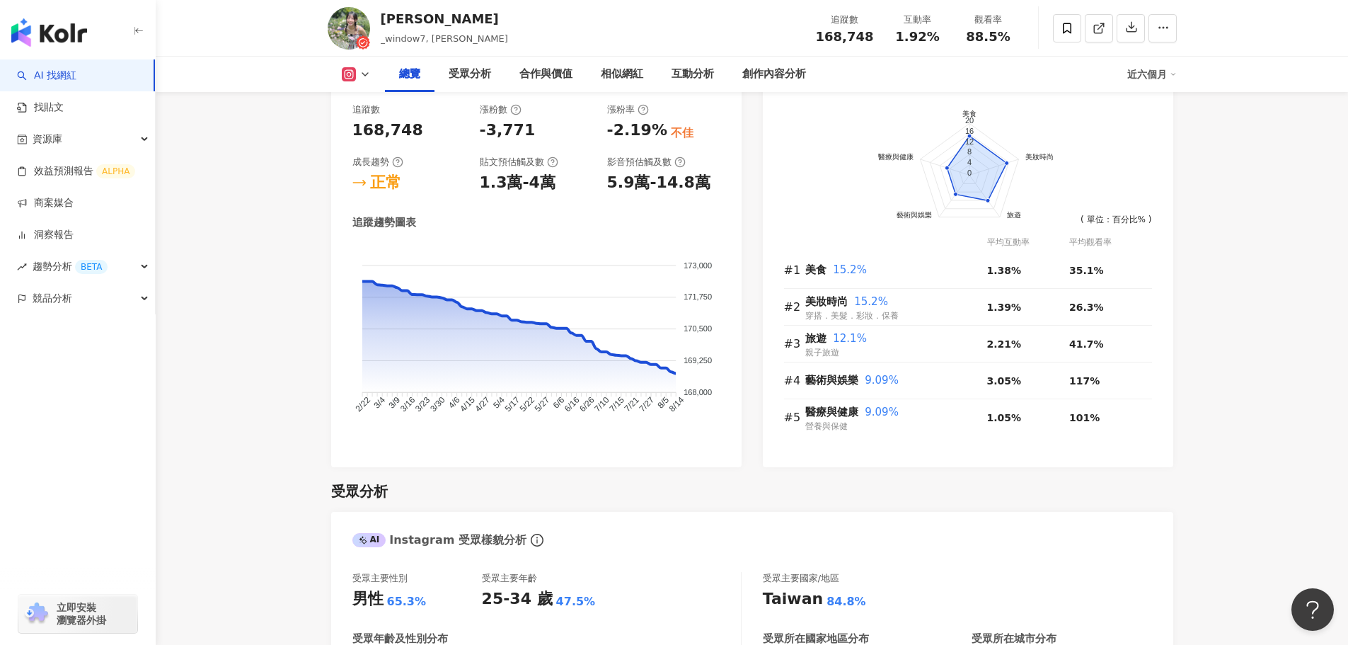
click at [616, 180] on div "5.9萬-14.8萬" at bounding box center [658, 183] width 103 height 22
drag, startPoint x: 650, startPoint y: 189, endPoint x: 738, endPoint y: 178, distance: 89.1
click at [738, 178] on div "追蹤數 168,748 漲粉數 -3,771 漲粉率 -2.19% 不佳 成長趨勢 正常 貼文預估觸及數 1.3萬-4萬 影音預估觸及數 5.9萬-14.8萬…" at bounding box center [536, 278] width 410 height 378
copy div "14.8萬"
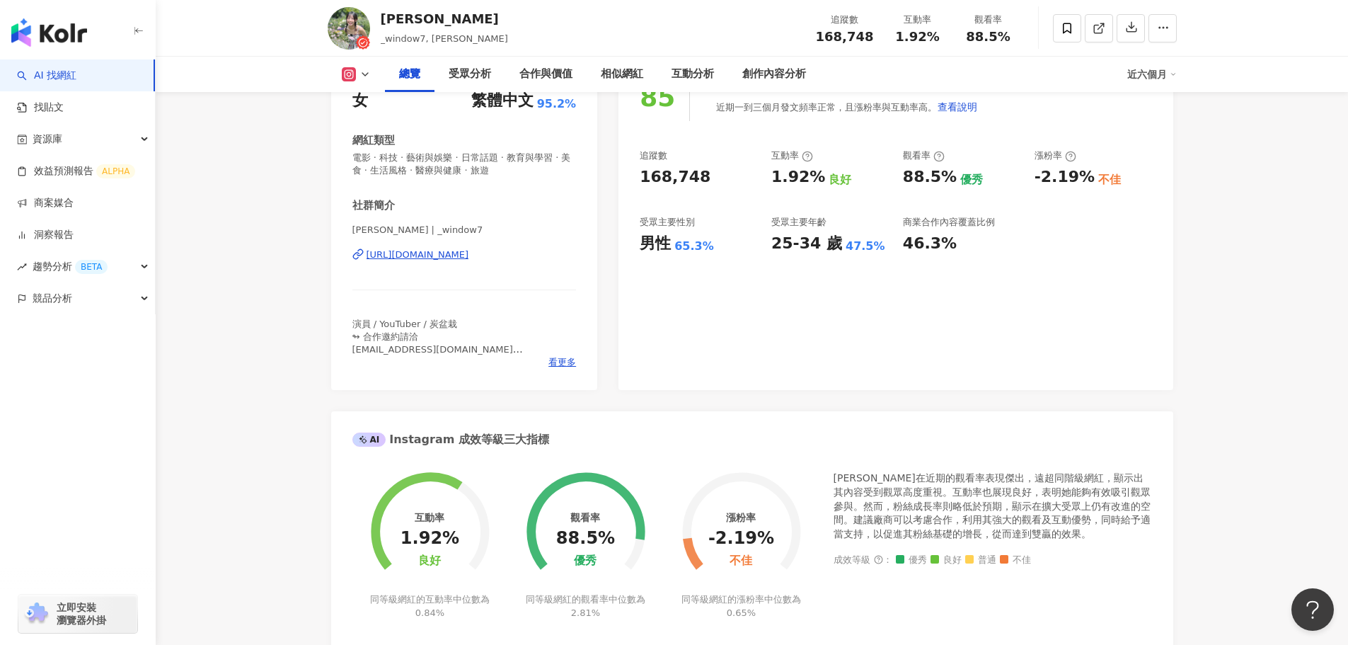
scroll to position [0, 0]
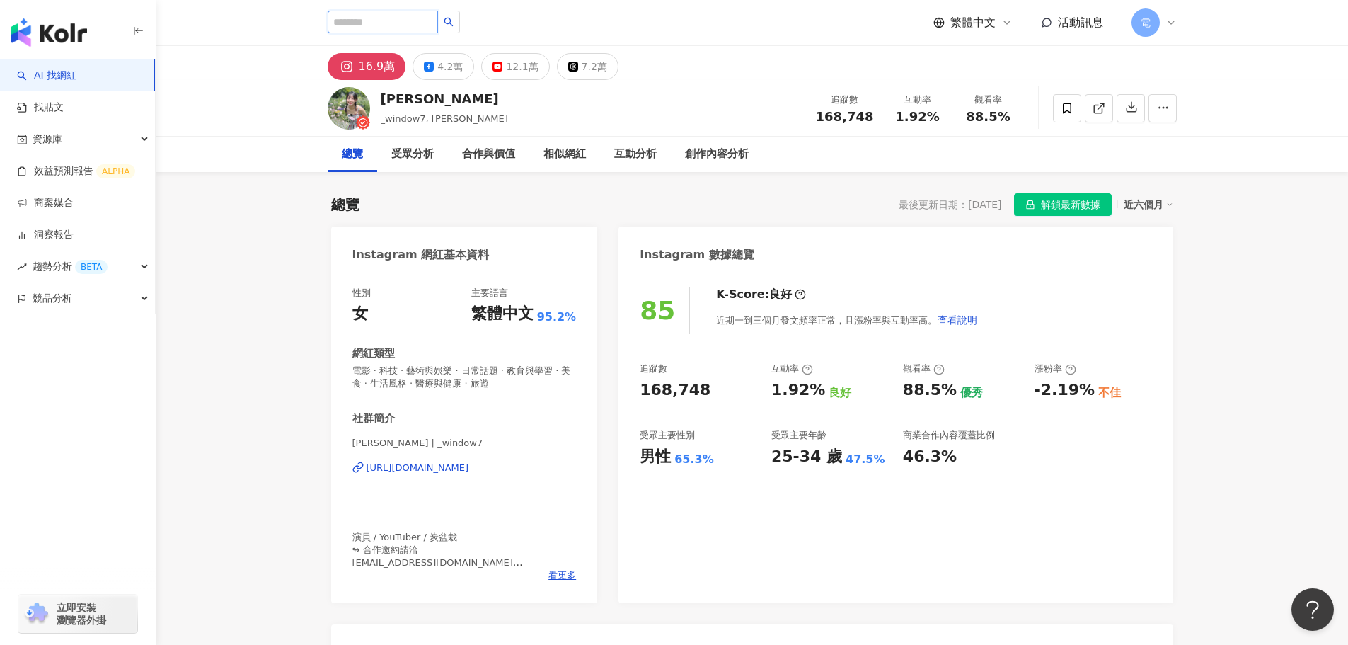
click at [359, 23] on input "search" at bounding box center [383, 22] width 110 height 23
type input "**"
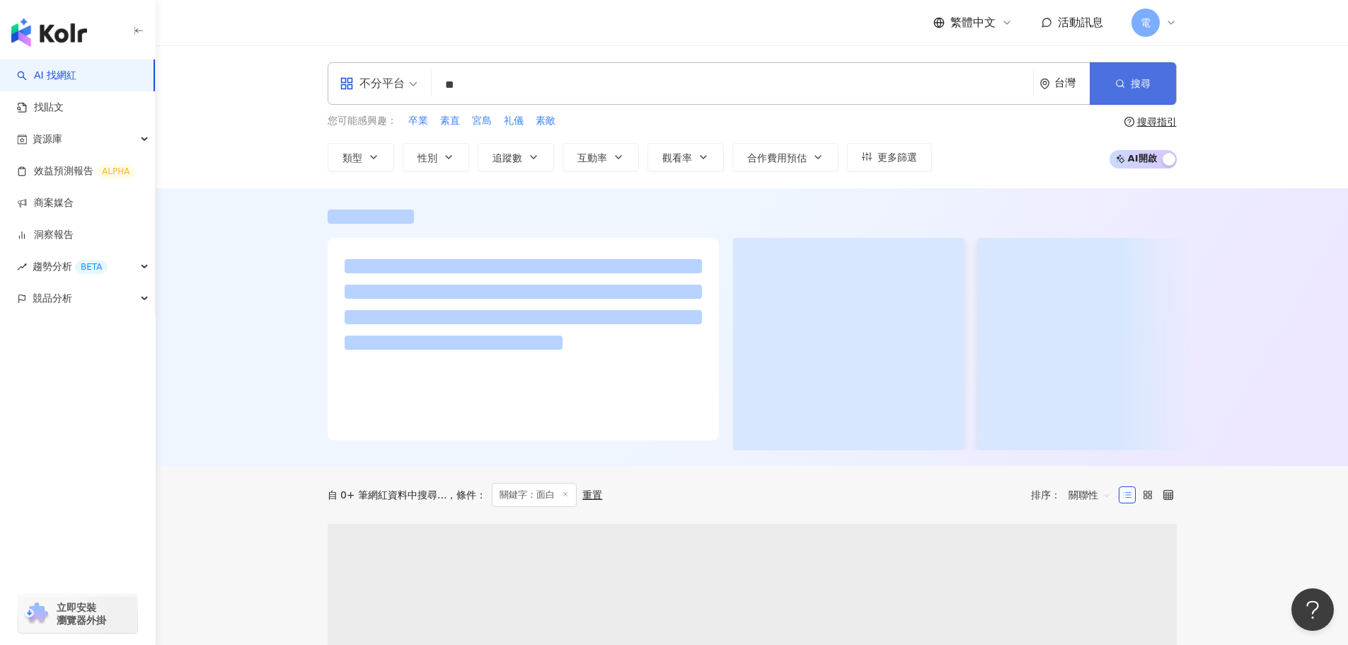
click at [1139, 93] on button "搜尋" at bounding box center [1133, 83] width 86 height 42
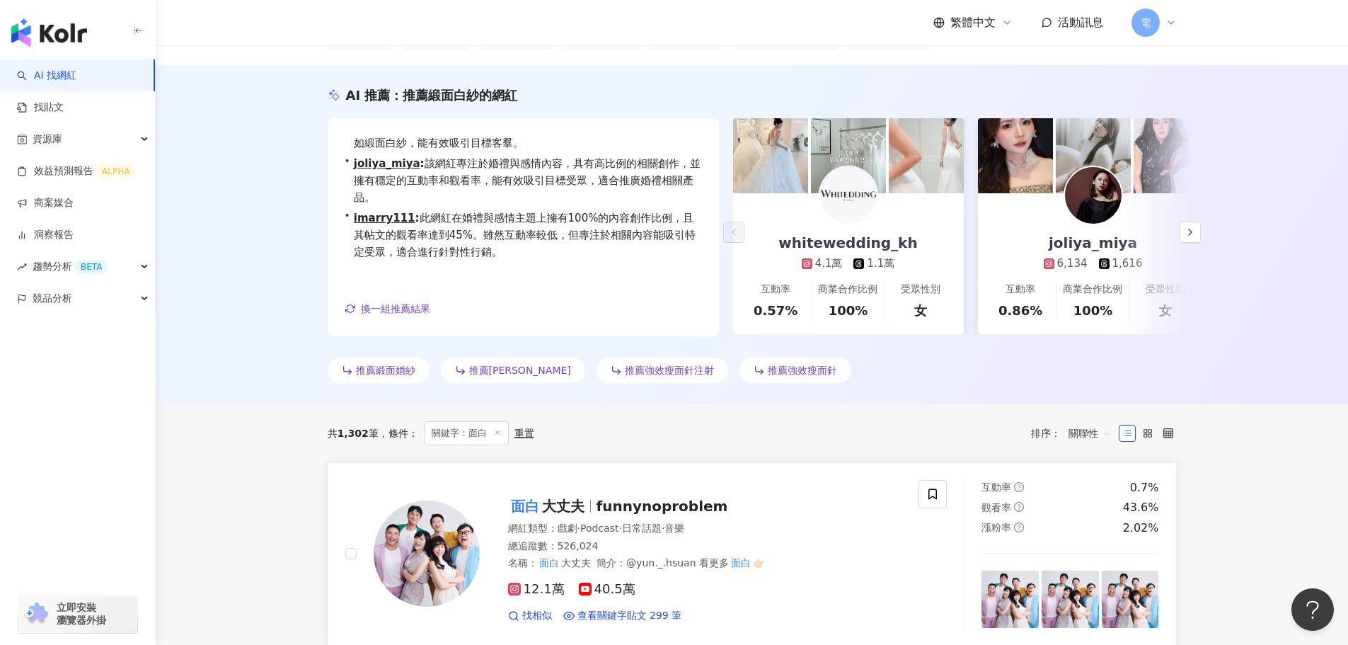
scroll to position [142, 0]
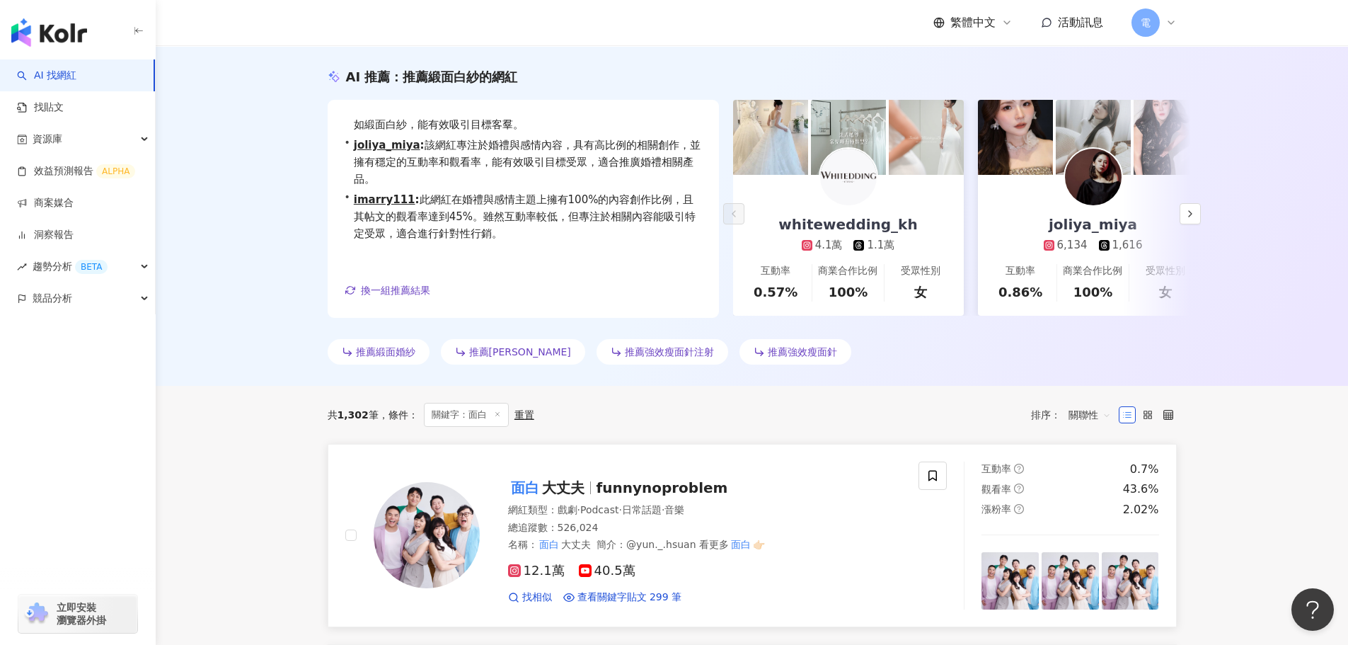
click at [669, 488] on span "funnynoproblem" at bounding box center [663, 487] width 132 height 17
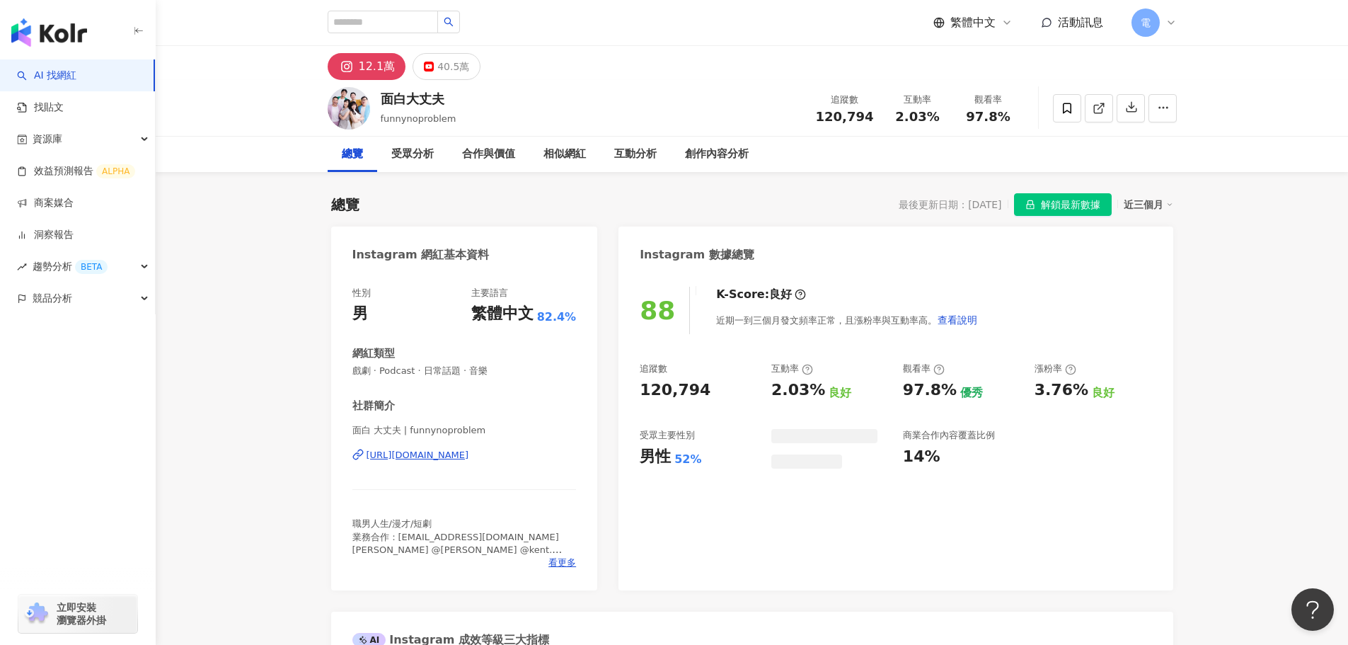
click at [413, 99] on div "面白大丈夫" at bounding box center [419, 99] width 76 height 18
click at [370, 371] on span "戲劇 · Podcast · 日常話題 · 音樂" at bounding box center [464, 370] width 224 height 13
click at [364, 371] on span "戲劇 · Podcast · 日常話題 · 音樂" at bounding box center [464, 370] width 224 height 13
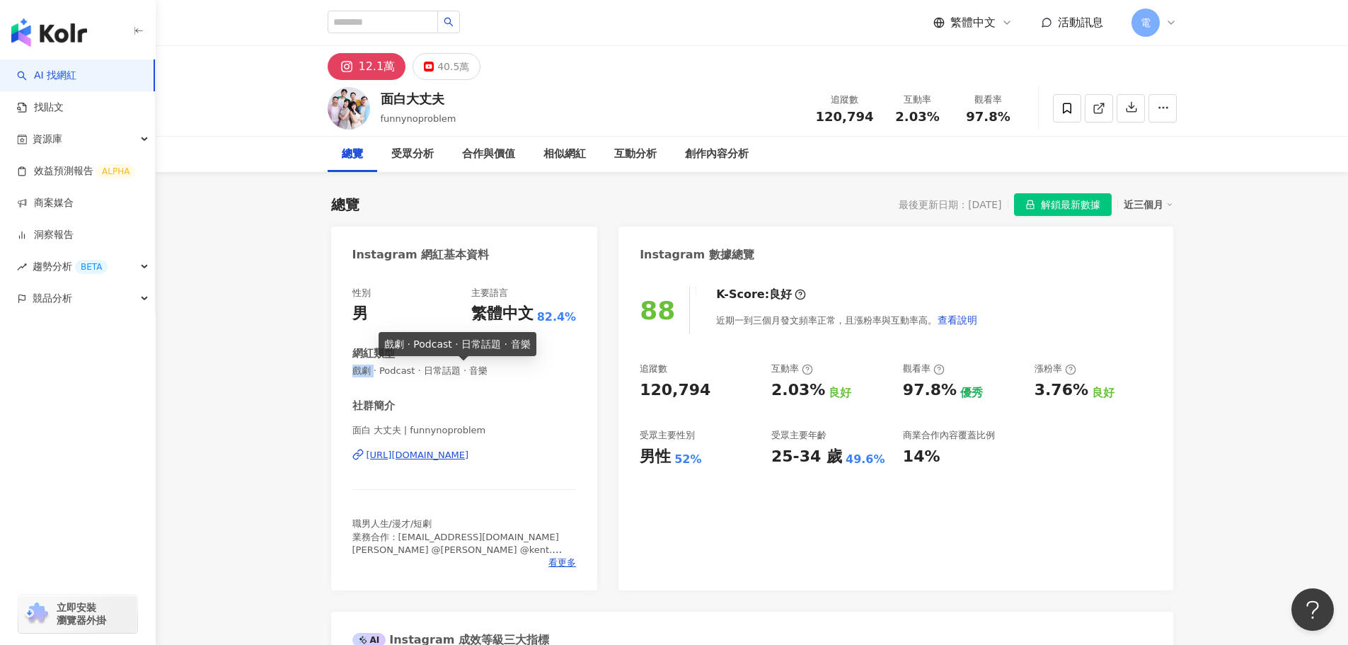
click at [364, 371] on span "戲劇 · Podcast · 日常話題 · 音樂" at bounding box center [464, 370] width 224 height 13
copy span "戲劇"
click at [808, 390] on div "2.03%" at bounding box center [798, 390] width 54 height 22
drag, startPoint x: 815, startPoint y: 390, endPoint x: 746, endPoint y: 388, distance: 69.4
click at [746, 388] on div "追蹤數 120,794 互動率 2.03% 良好 觀看率 97.8% 優秀 漲粉率 3.76% 良好 受眾主要性別 男性 52% 受眾主要年齡 25-34 歲…" at bounding box center [896, 414] width 512 height 105
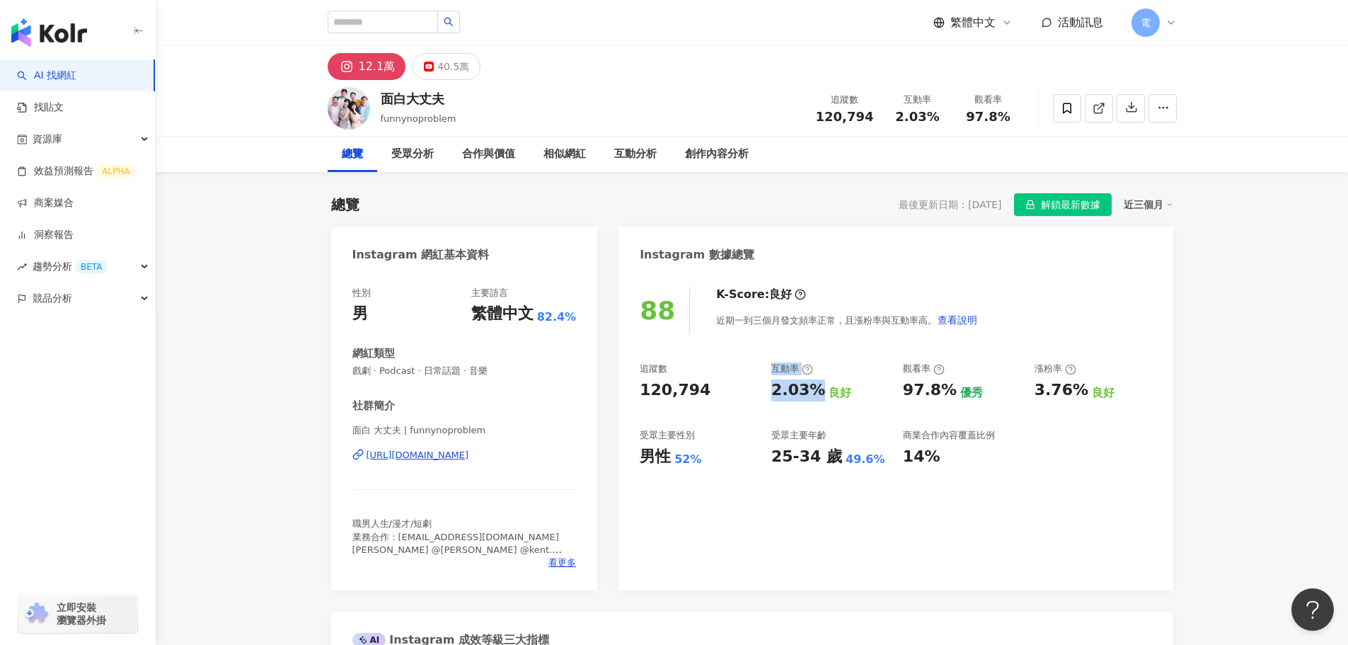
click at [787, 390] on div "2.03%" at bounding box center [798, 390] width 54 height 22
click at [771, 392] on div "2.03%" at bounding box center [798, 390] width 54 height 22
drag, startPoint x: 771, startPoint y: 392, endPoint x: 788, endPoint y: 393, distance: 16.3
click at [788, 393] on div "2.03%" at bounding box center [798, 390] width 54 height 22
click at [580, 458] on div "性別 男 主要語言 繁體中文 82.4% 網紅類型 戲劇 · Podcast · 日常話題 · 音樂 社群簡介 面白 大丈夫 | funnynoproblem…" at bounding box center [464, 431] width 267 height 318
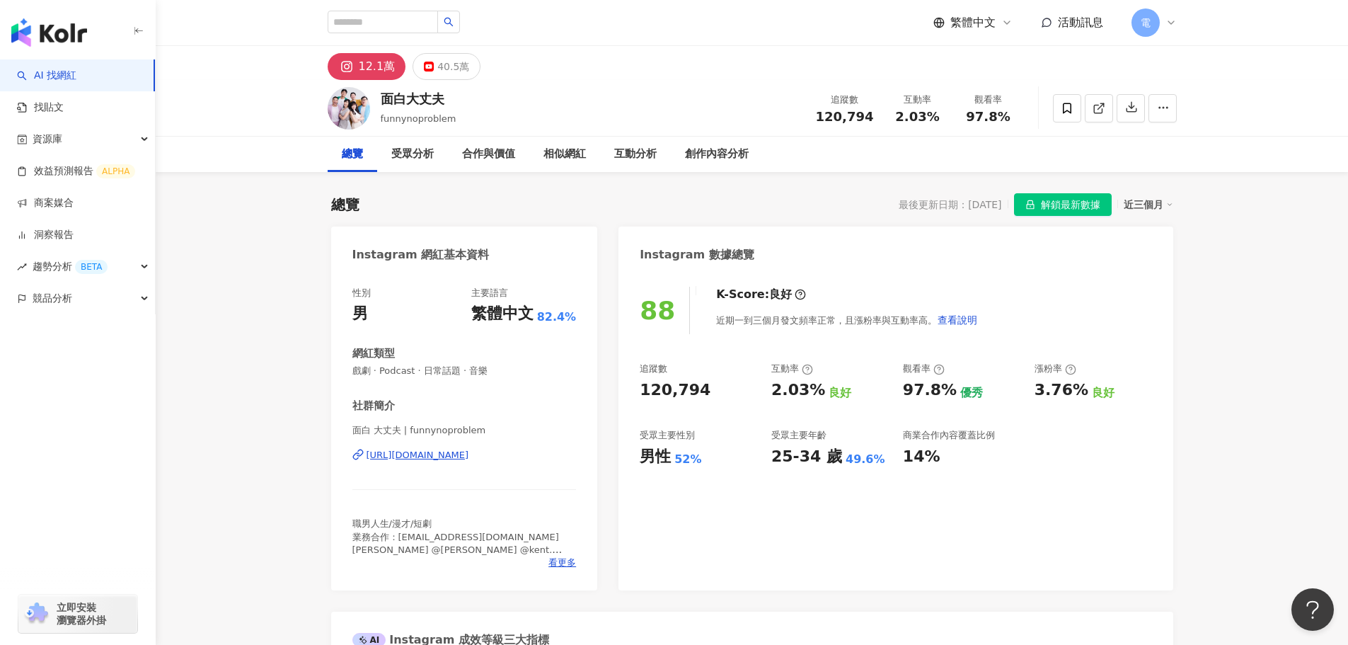
click at [580, 458] on div "性別 男 主要語言 繁體中文 82.4% 網紅類型 戲劇 · Podcast · 日常話題 · 音樂 社群簡介 面白 大丈夫 | funnynoproblem…" at bounding box center [464, 431] width 267 height 318
copy div "https://www.instagram.com/funnynoproblem/"
click at [469, 456] on div "https://www.instagram.com/funnynoproblem/" at bounding box center [418, 455] width 103 height 13
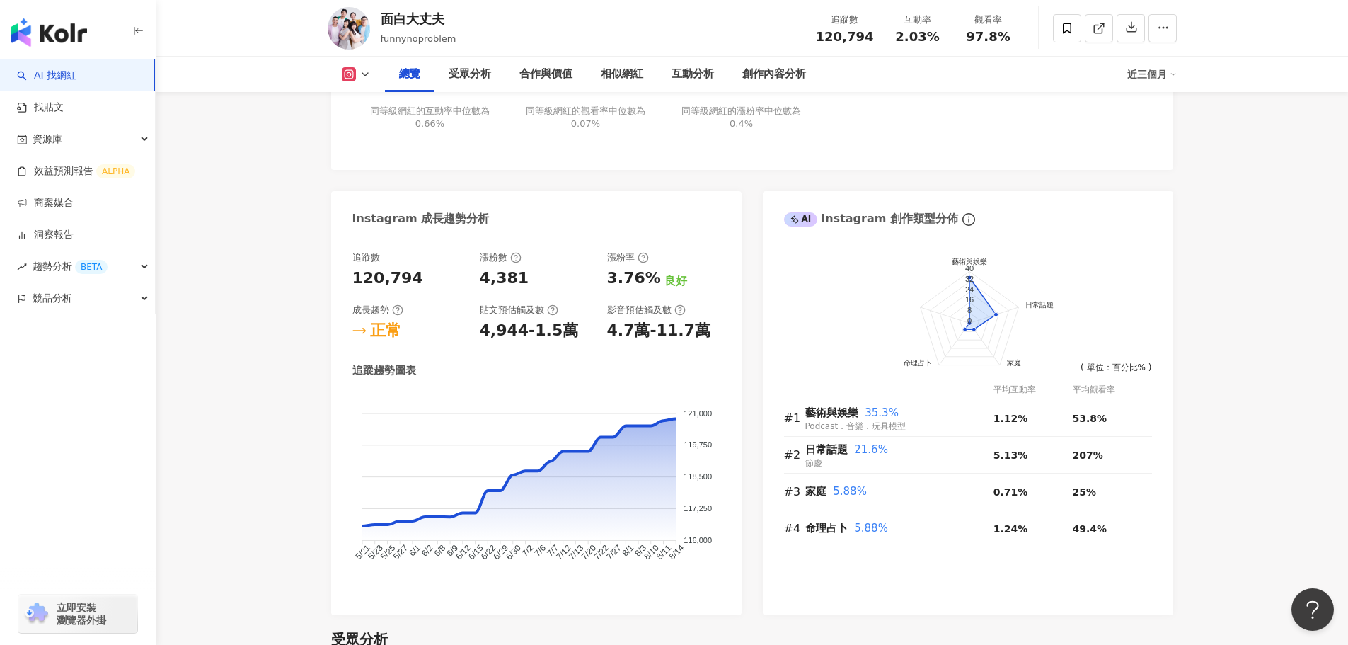
scroll to position [566, 0]
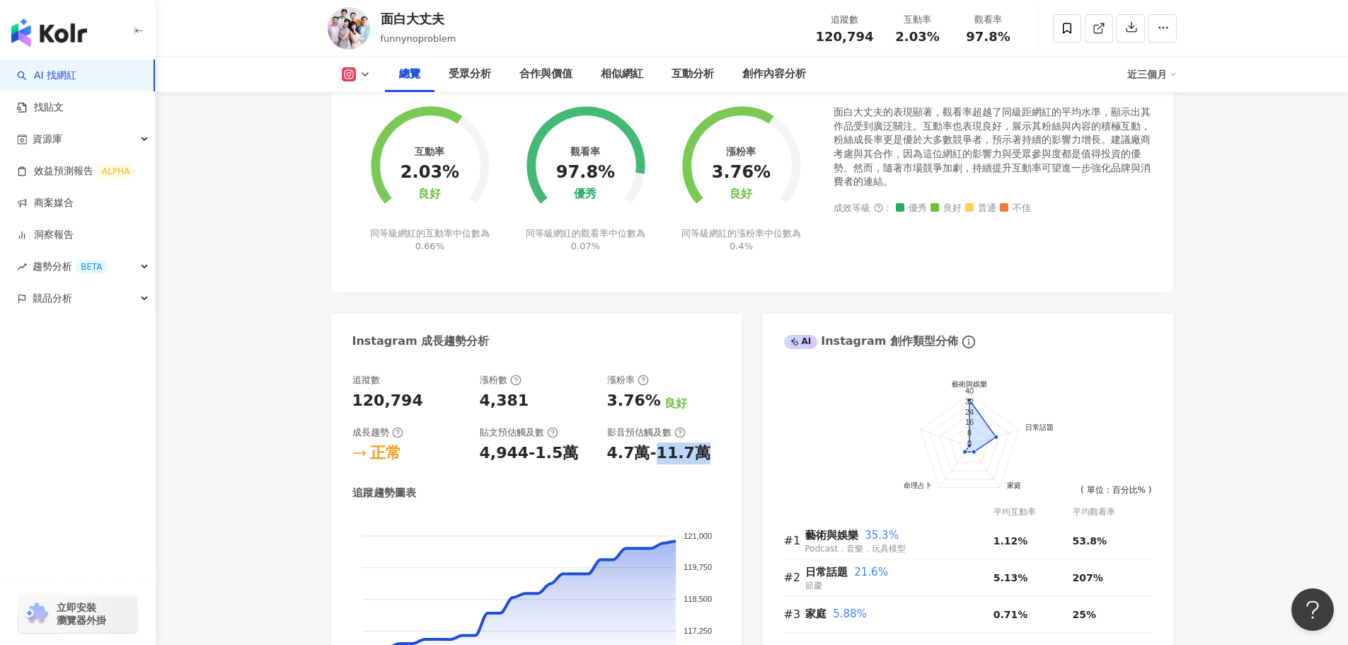
drag, startPoint x: 649, startPoint y: 448, endPoint x: 737, endPoint y: 449, distance: 87.8
click at [737, 449] on div "追蹤數 120,794 漲粉數 4,381 漲粉率 3.76% 良好 成長趨勢 正常 貼文預估觸及數 4,944-1.5萬 影音預估觸及數 4.7萬-11.7…" at bounding box center [536, 548] width 410 height 378
copy div "11.7萬"
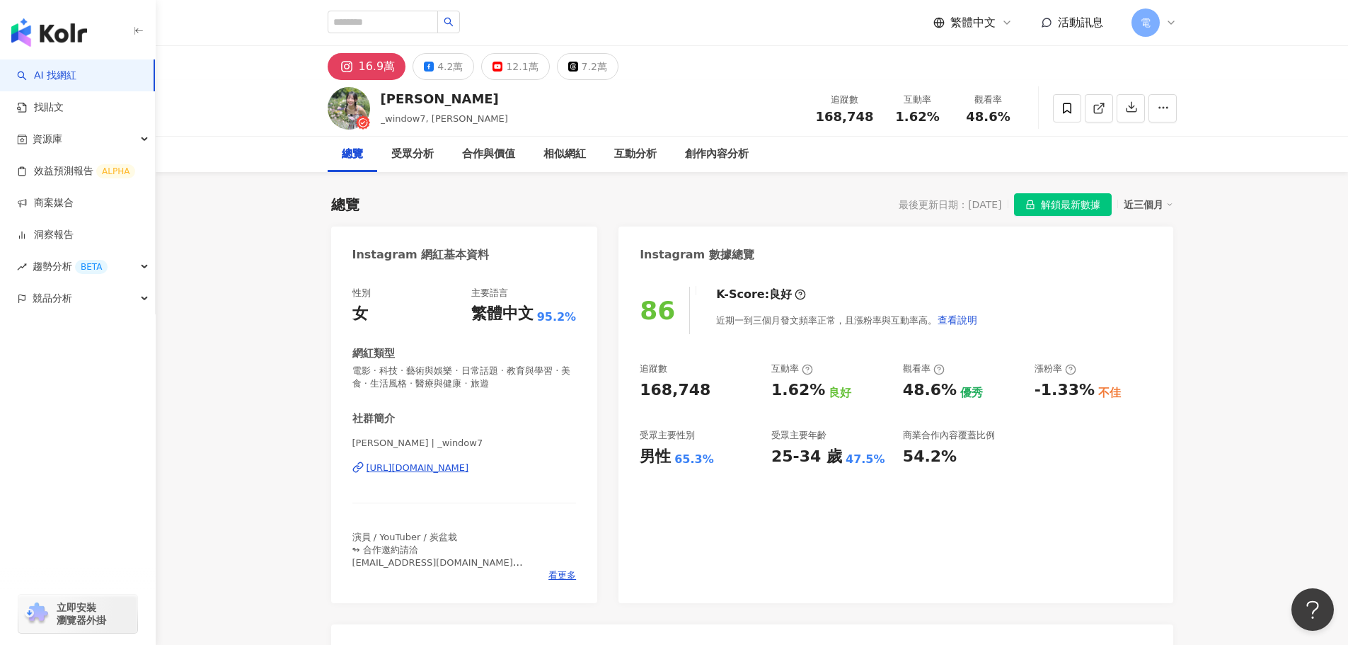
click at [1125, 202] on div "近三個月" at bounding box center [1149, 204] width 50 height 18
click at [1162, 266] on link "近六個月" at bounding box center [1155, 262] width 40 height 16
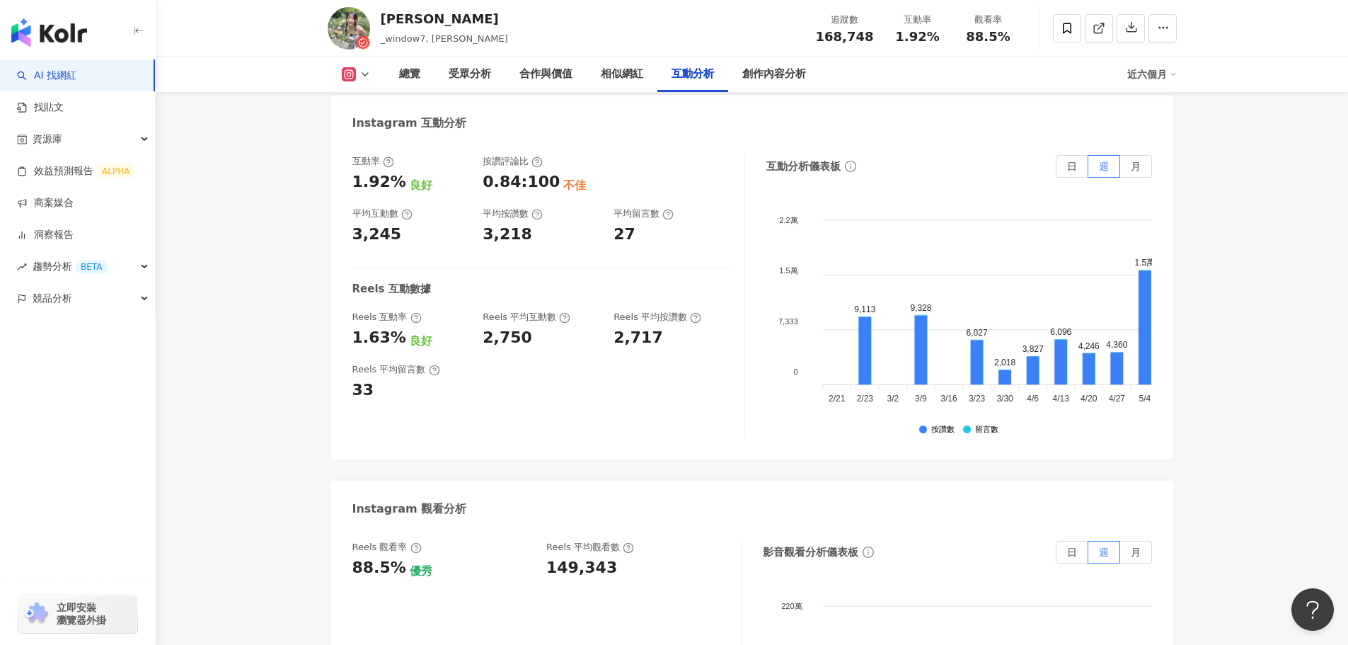
scroll to position [3043, 0]
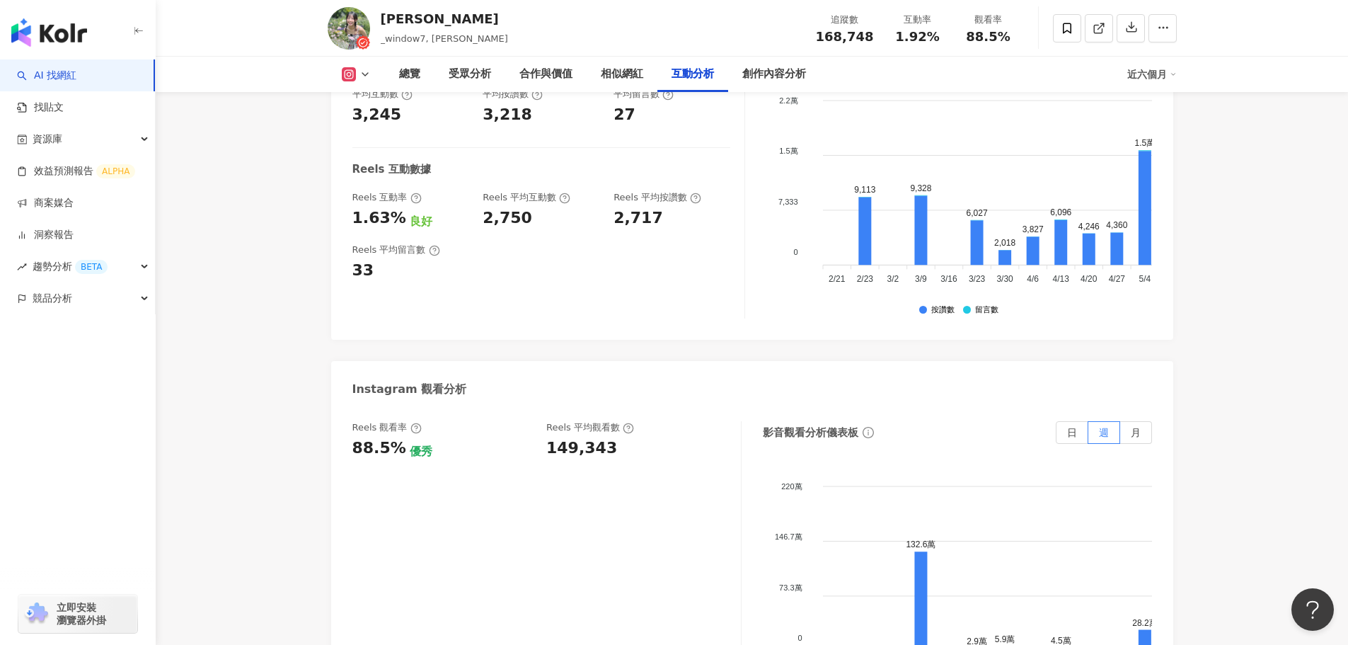
click at [567, 437] on div "149,343" at bounding box center [581, 448] width 71 height 22
copy div "149,343"
